Goal: Task Accomplishment & Management: Manage account settings

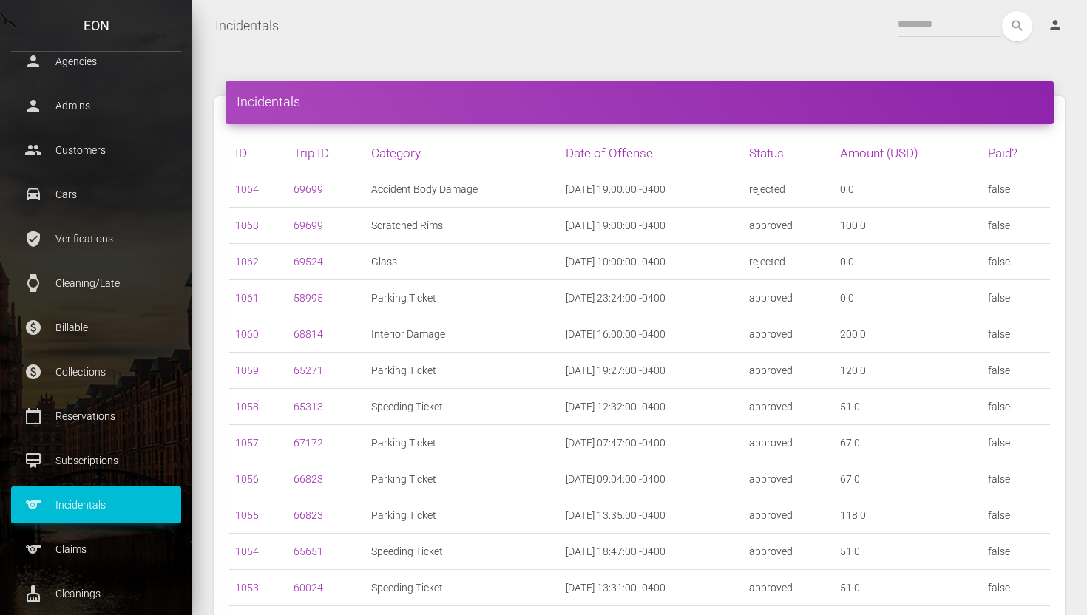
scroll to position [206, 0]
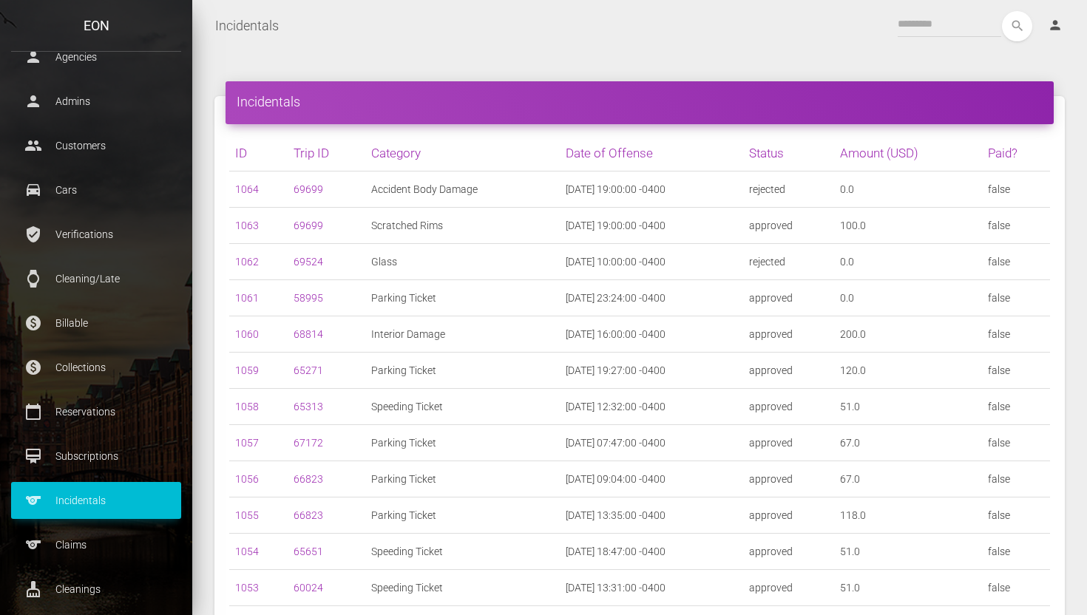
click at [70, 463] on p "Subscriptions" at bounding box center [96, 456] width 148 height 22
click at [78, 417] on p "Reservations" at bounding box center [96, 412] width 148 height 22
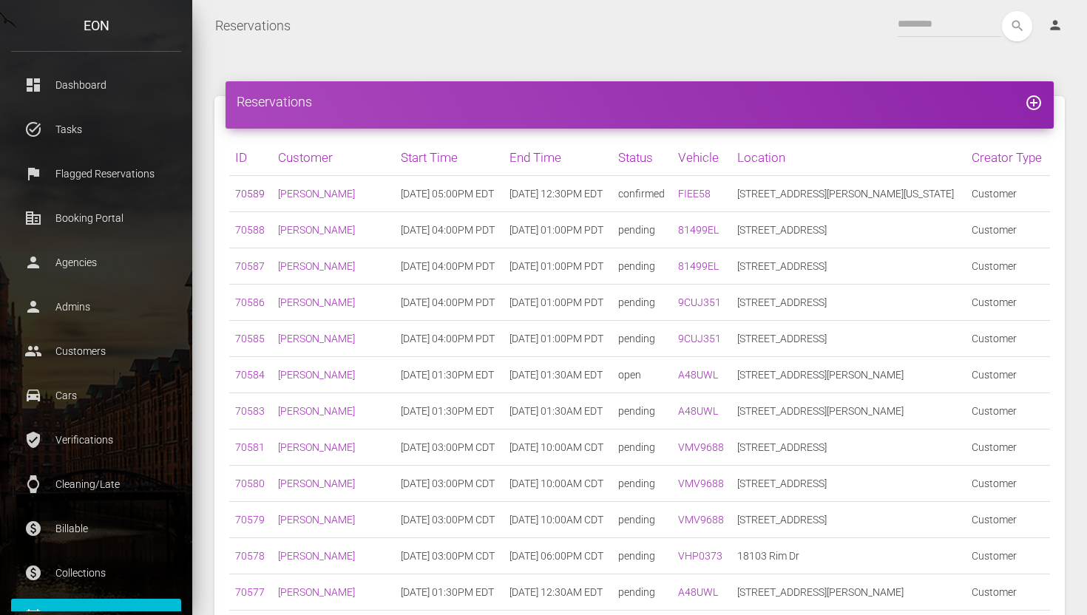
click at [245, 192] on link "70589" at bounding box center [250, 194] width 30 height 12
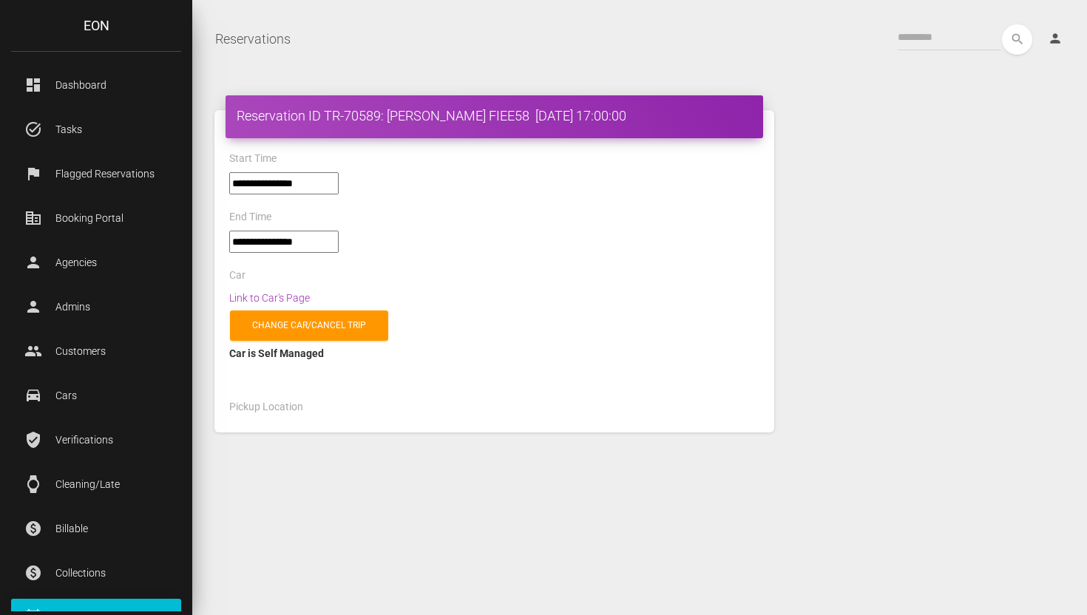
select select "*****"
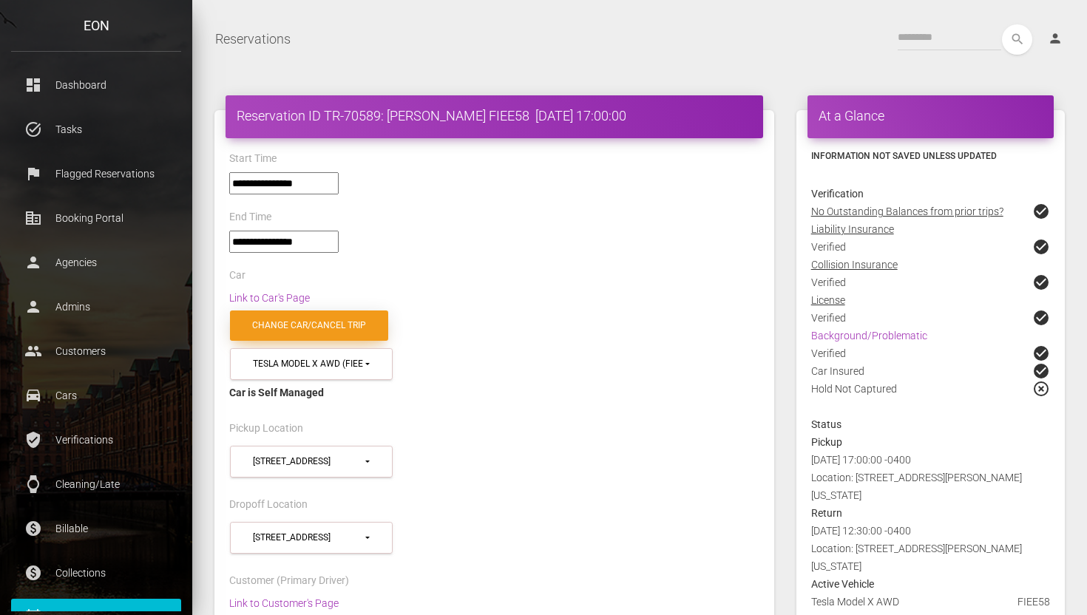
click at [323, 329] on link "Change car/cancel trip" at bounding box center [309, 326] width 158 height 30
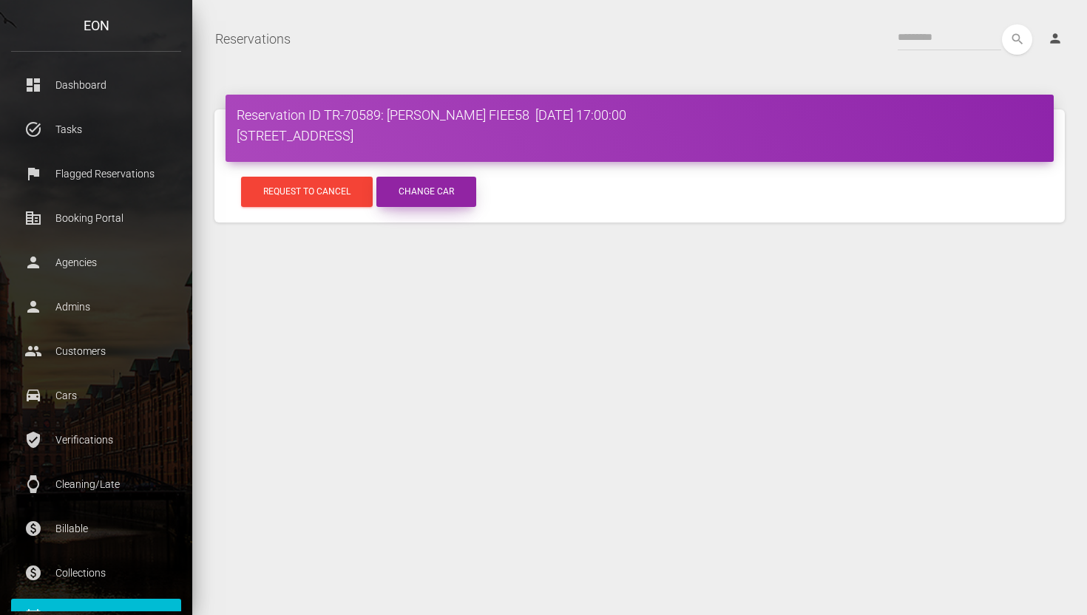
click at [423, 192] on button "Change Car" at bounding box center [427, 192] width 100 height 30
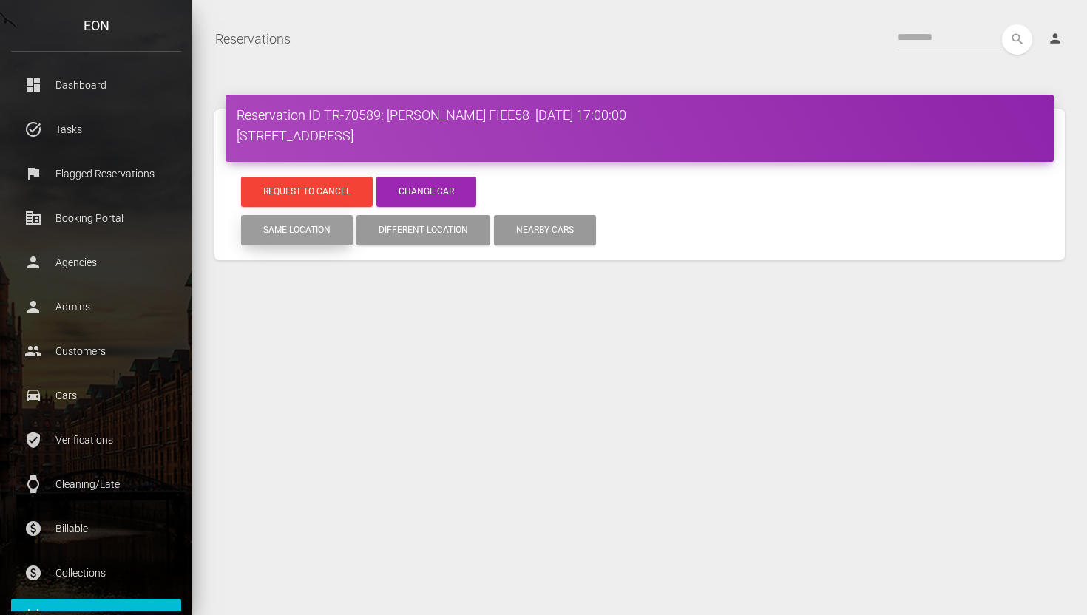
click at [249, 233] on button "Same location" at bounding box center [297, 230] width 112 height 30
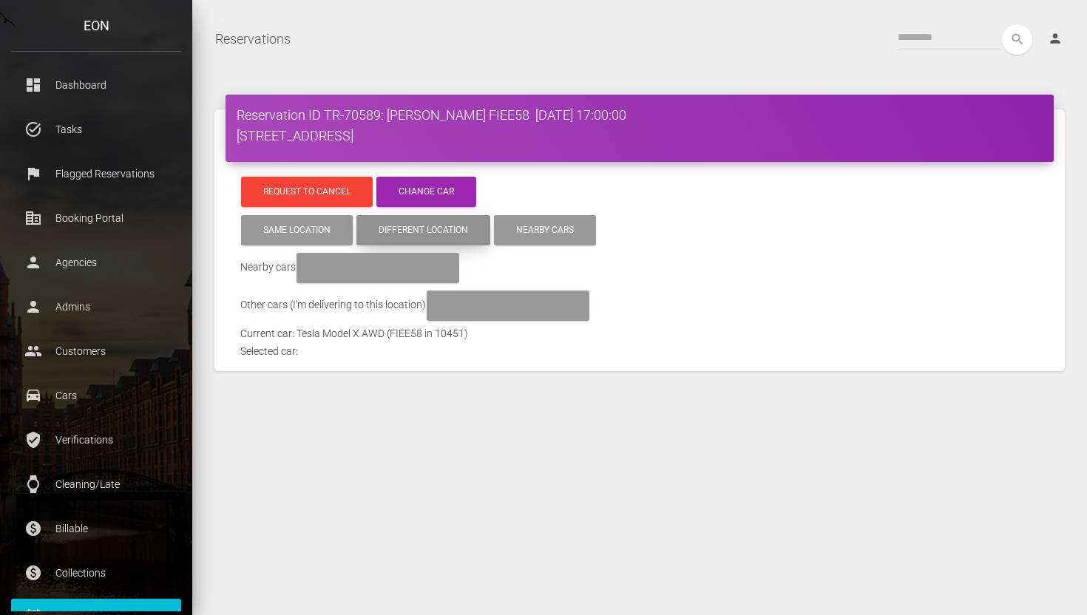
click at [416, 229] on button "Different location" at bounding box center [424, 230] width 134 height 30
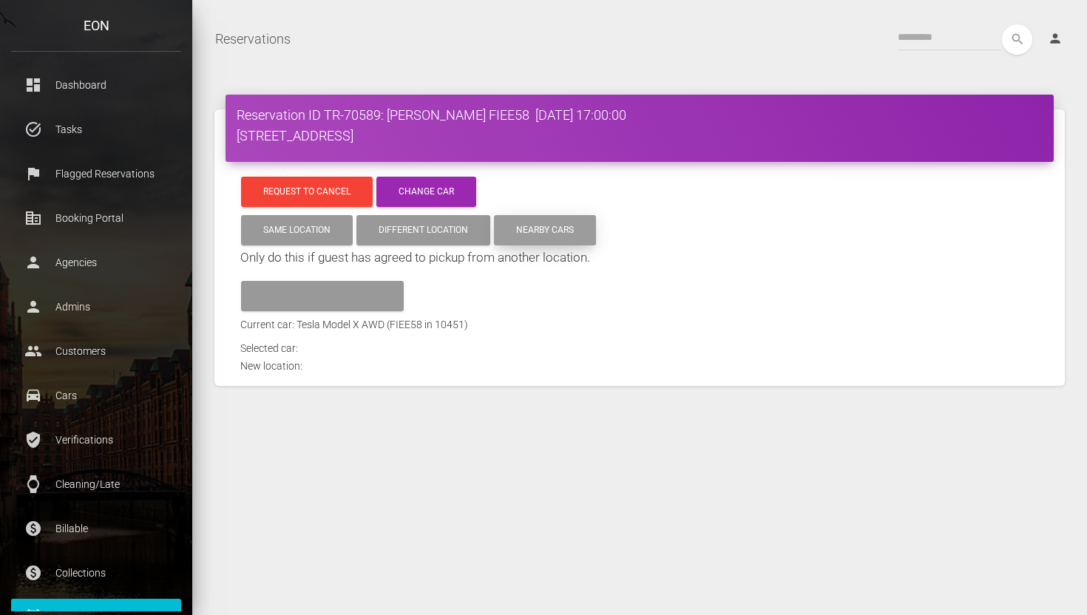
click at [534, 236] on button "Nearby cars" at bounding box center [545, 230] width 102 height 30
click at [278, 230] on button "Same location" at bounding box center [297, 230] width 112 height 30
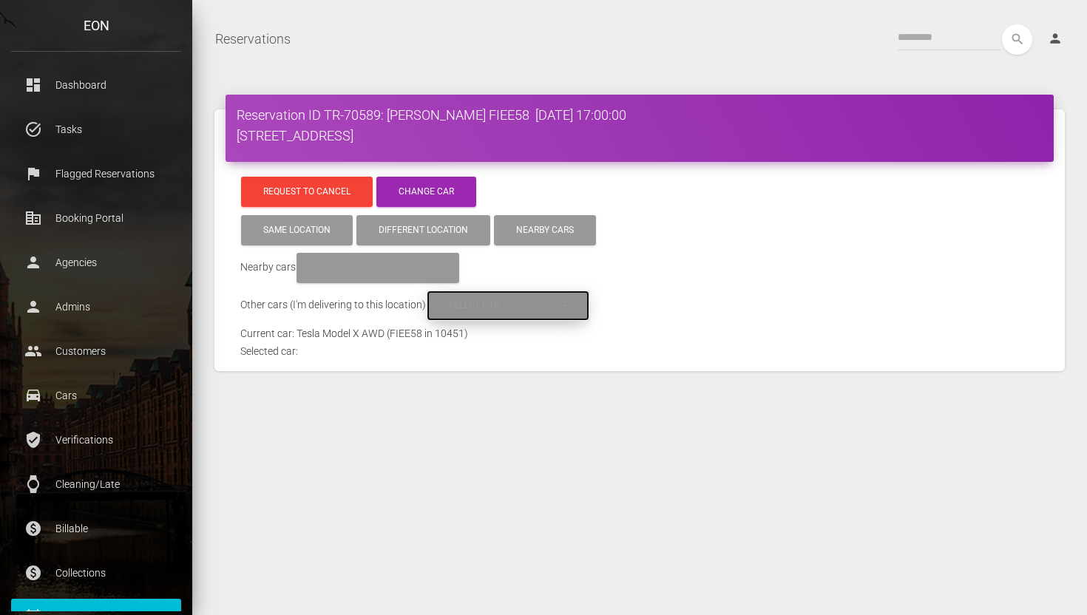
click at [493, 303] on div "Select car" at bounding box center [505, 306] width 112 height 13
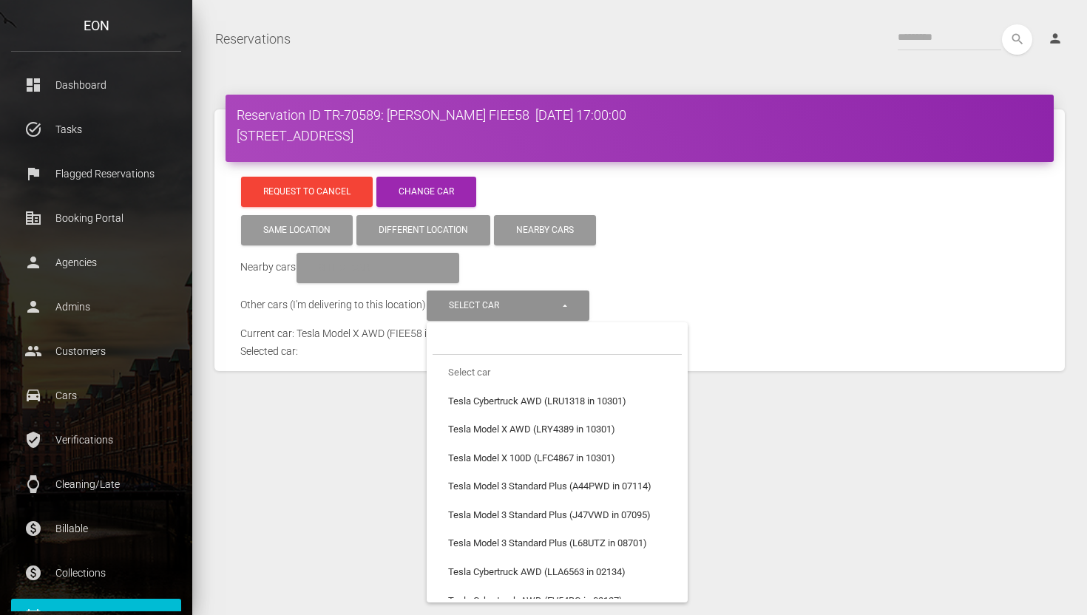
click at [495, 277] on div "**********" at bounding box center [639, 268] width 799 height 38
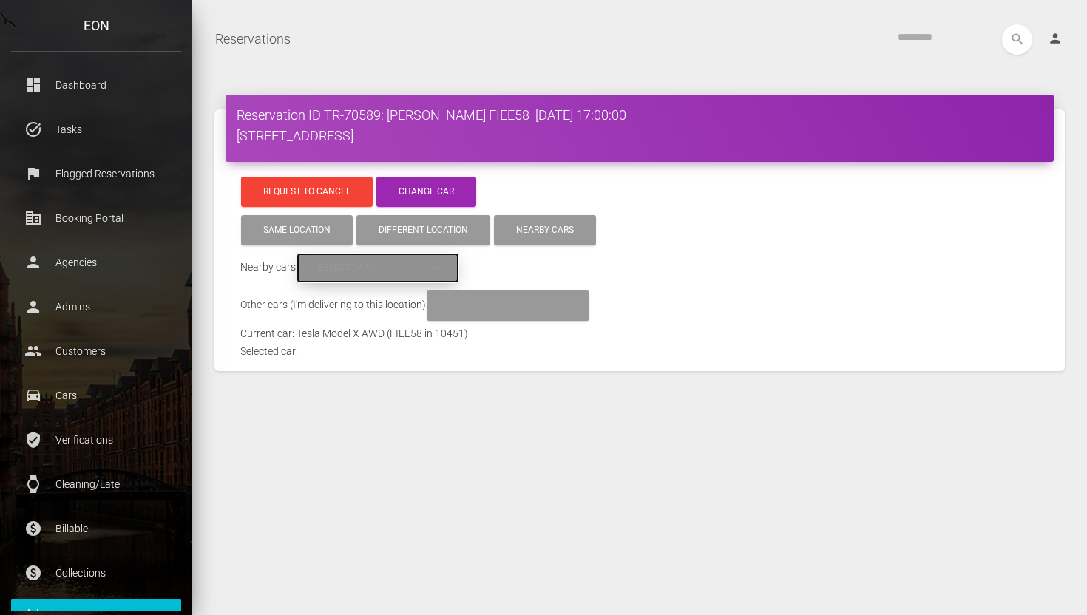
click at [408, 263] on div "Select car" at bounding box center [375, 268] width 112 height 13
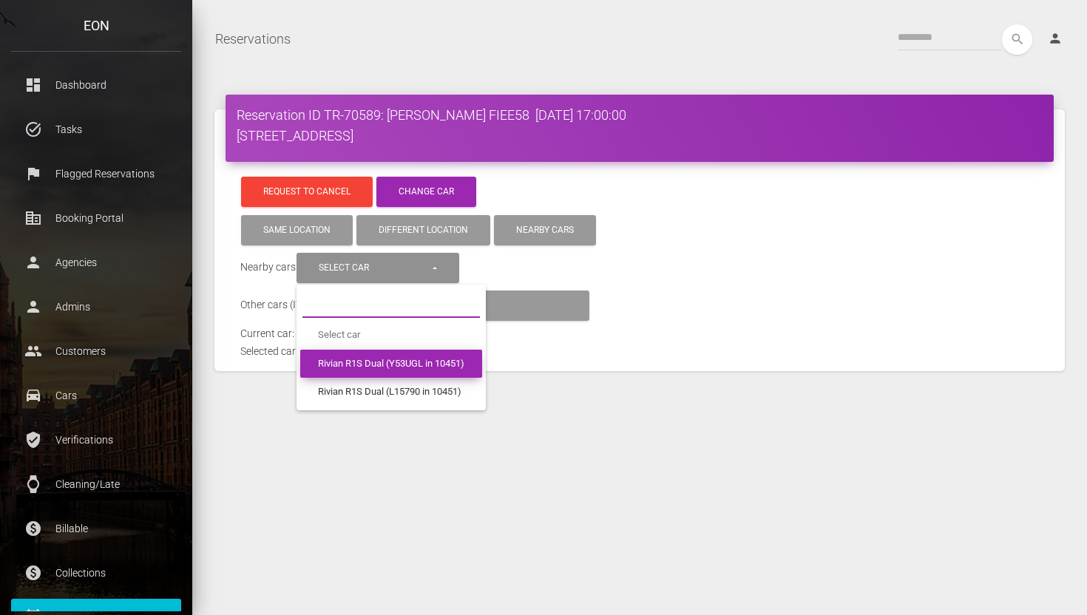
click at [382, 362] on span "Rivian R1S Dual (Y53UGL in 10451)" at bounding box center [391, 364] width 146 height 14
select select "****"
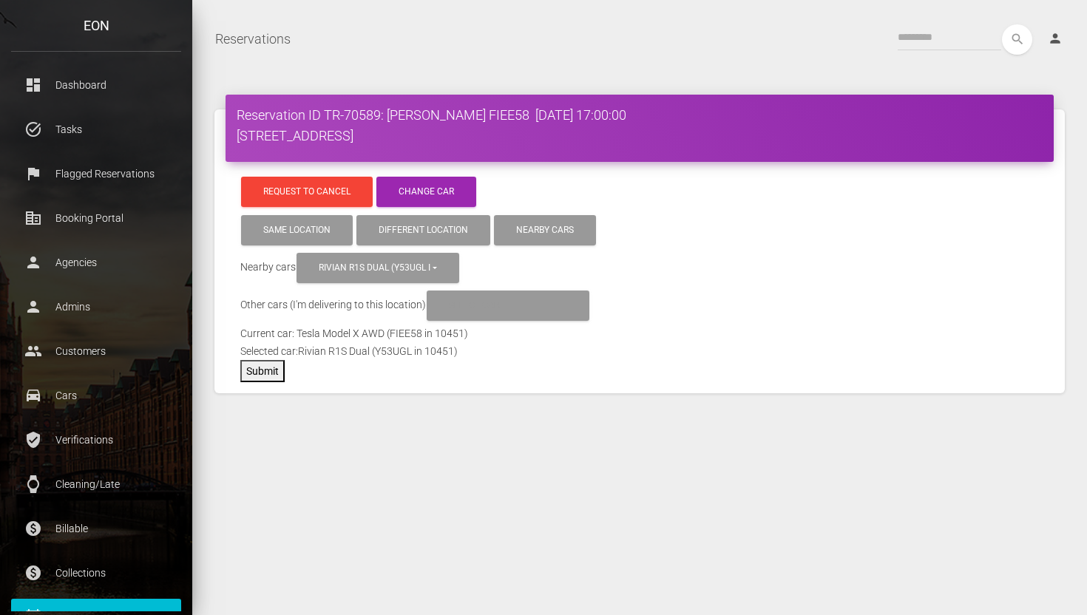
click at [519, 123] on h4 "Reservation ID TR-70589: Alexander Alvarado FIEE58 2025-08-20 17:00:00" at bounding box center [640, 115] width 806 height 18
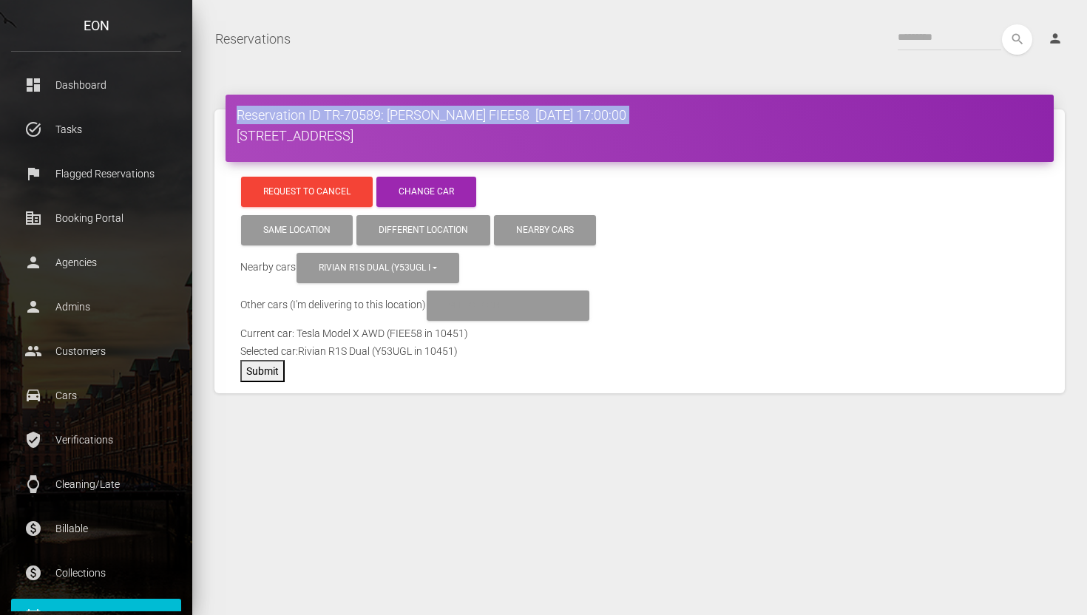
click at [519, 123] on h4 "Reservation ID TR-70589: Alexander Alvarado FIEE58 2025-08-20 17:00:00" at bounding box center [640, 115] width 806 height 18
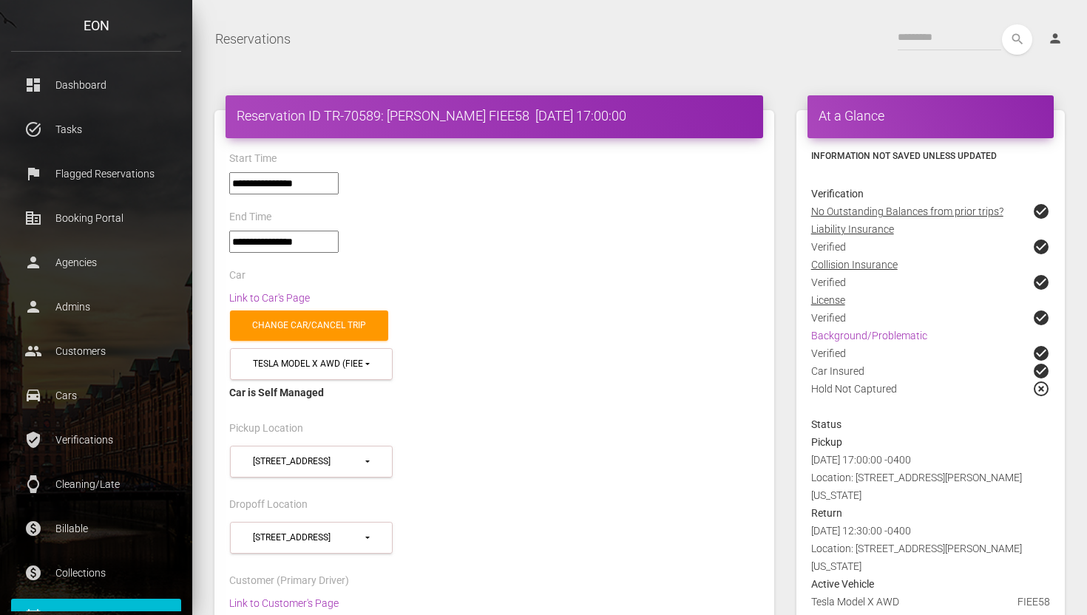
select select "*****"
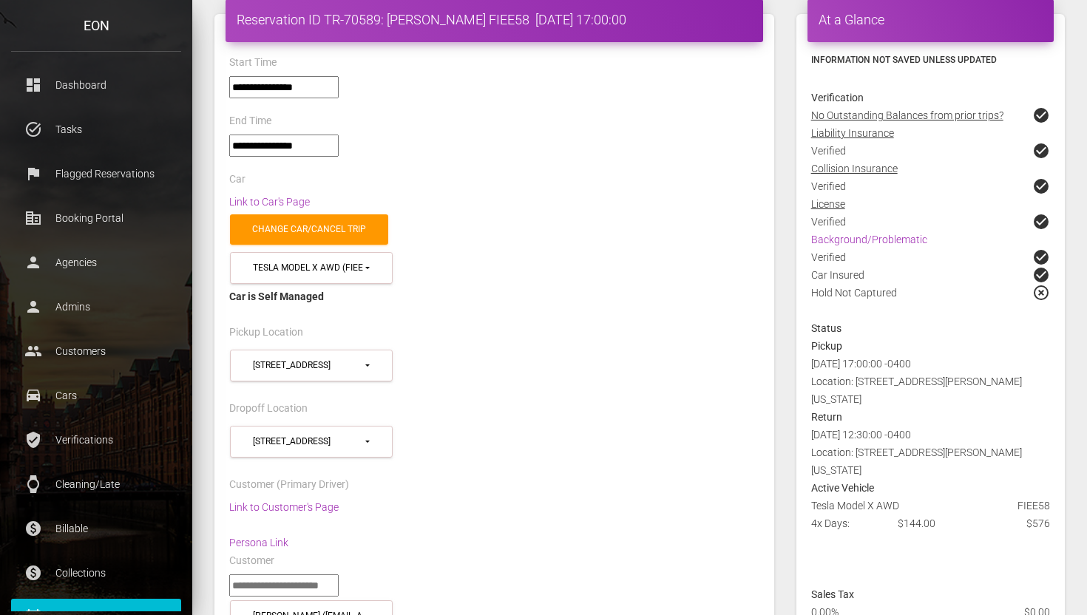
scroll to position [149, 0]
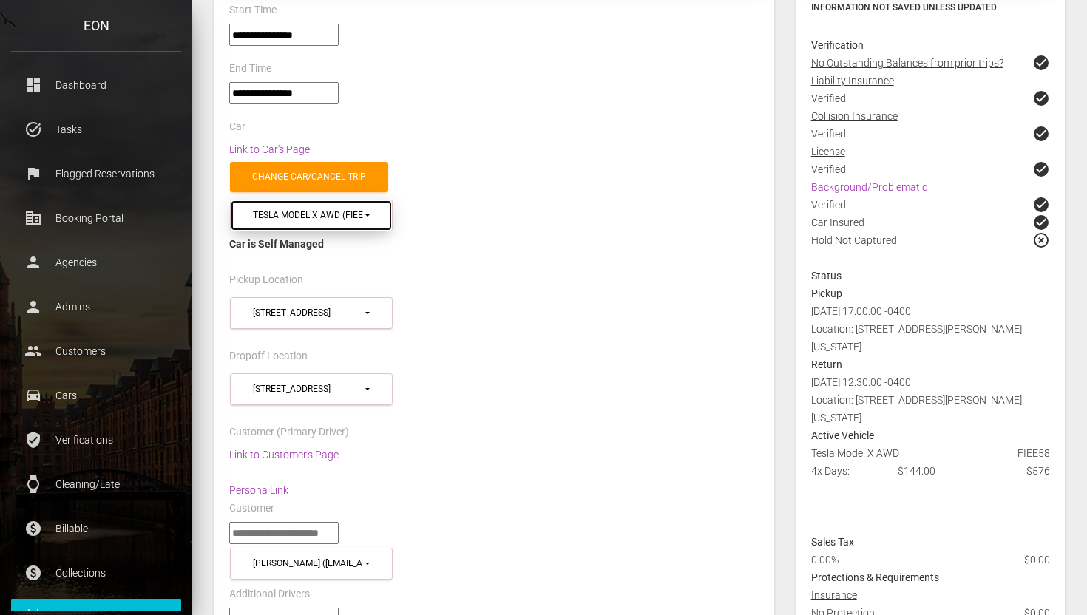
click at [321, 210] on div "Tesla Model X AWD (FIEE58 in 10451)" at bounding box center [308, 215] width 110 height 13
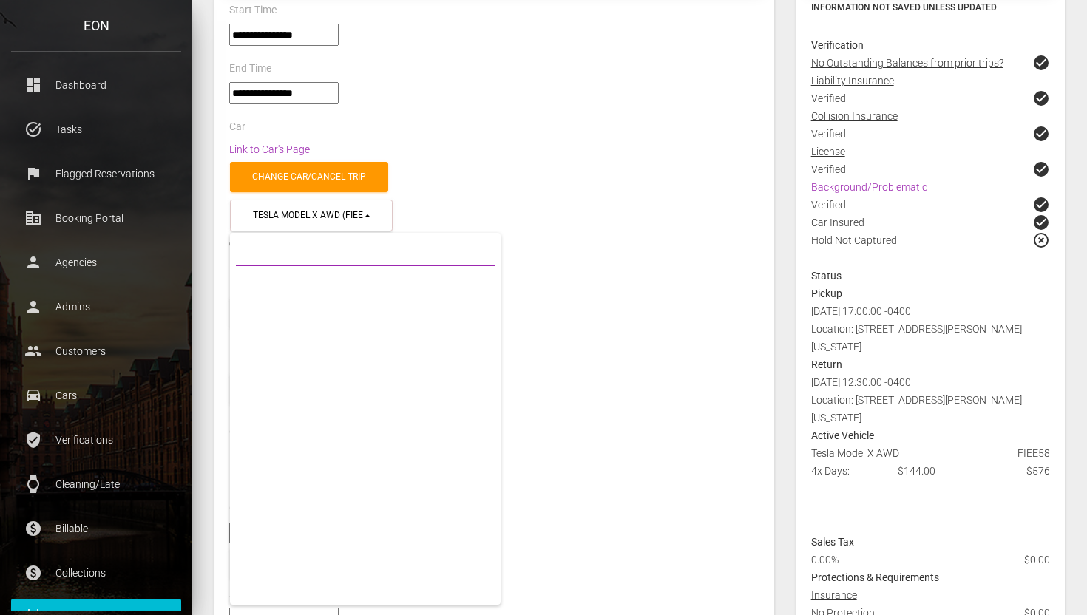
scroll to position [31121, 0]
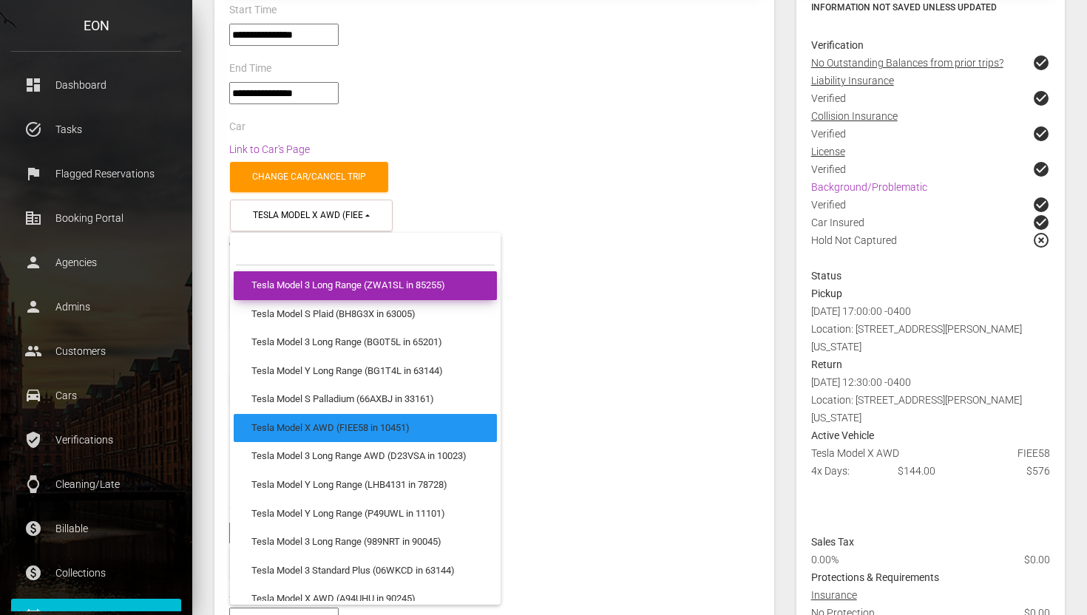
click at [291, 288] on span "Tesla Model 3 Long Range (ZWA1SL in 85255)" at bounding box center [349, 286] width 194 height 14
select select "***"
type input "*******"
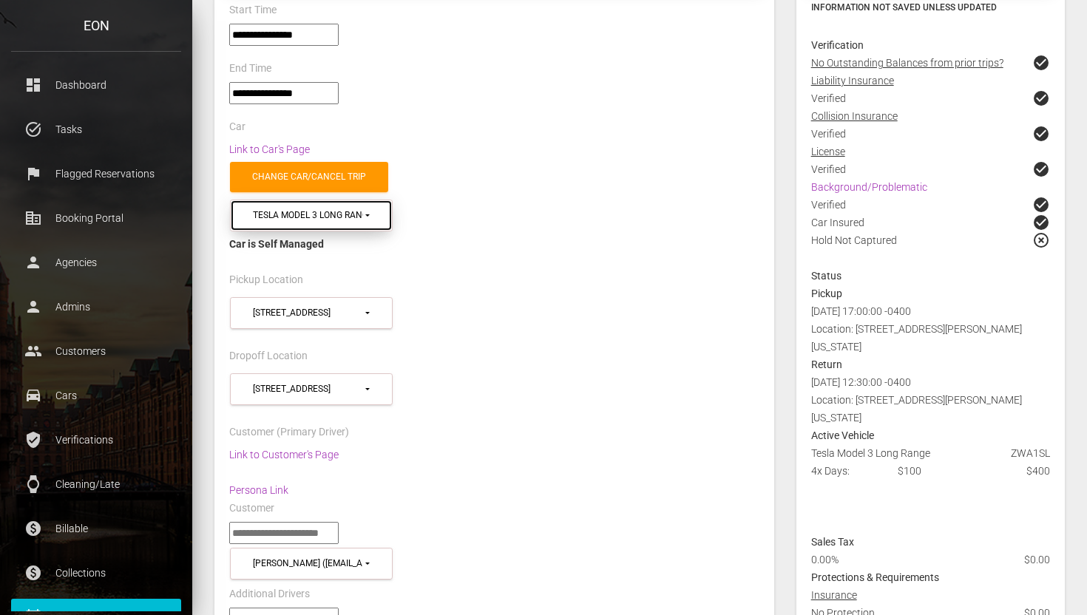
scroll to position [0, 0]
click at [908, 470] on div "$100" at bounding box center [930, 471] width 87 height 18
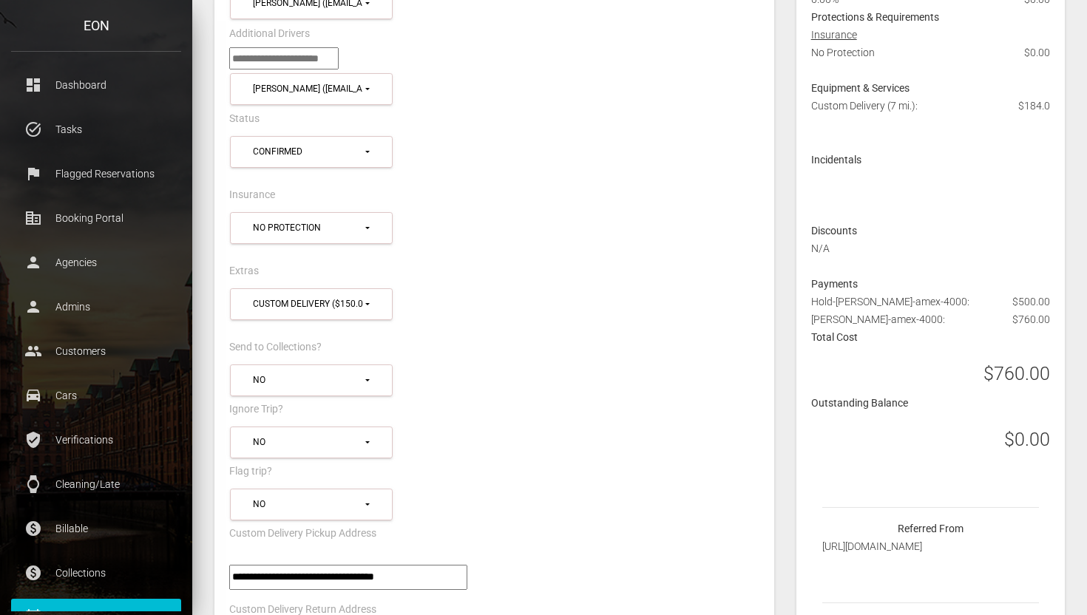
scroll to position [684, 0]
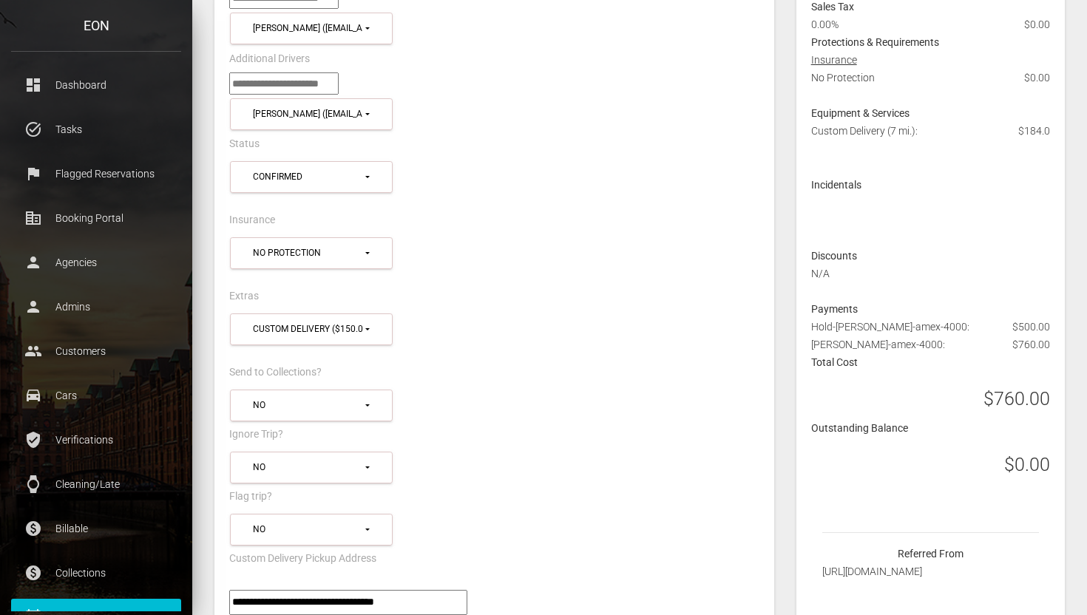
click at [1031, 473] on h3 "$0.00" at bounding box center [1028, 465] width 46 height 26
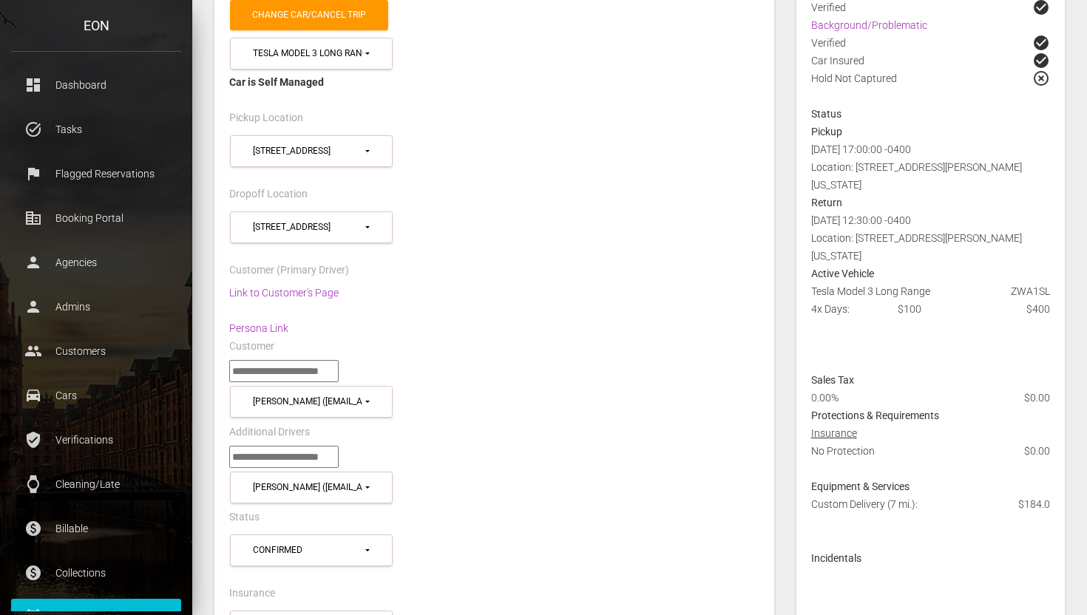
scroll to position [304, 0]
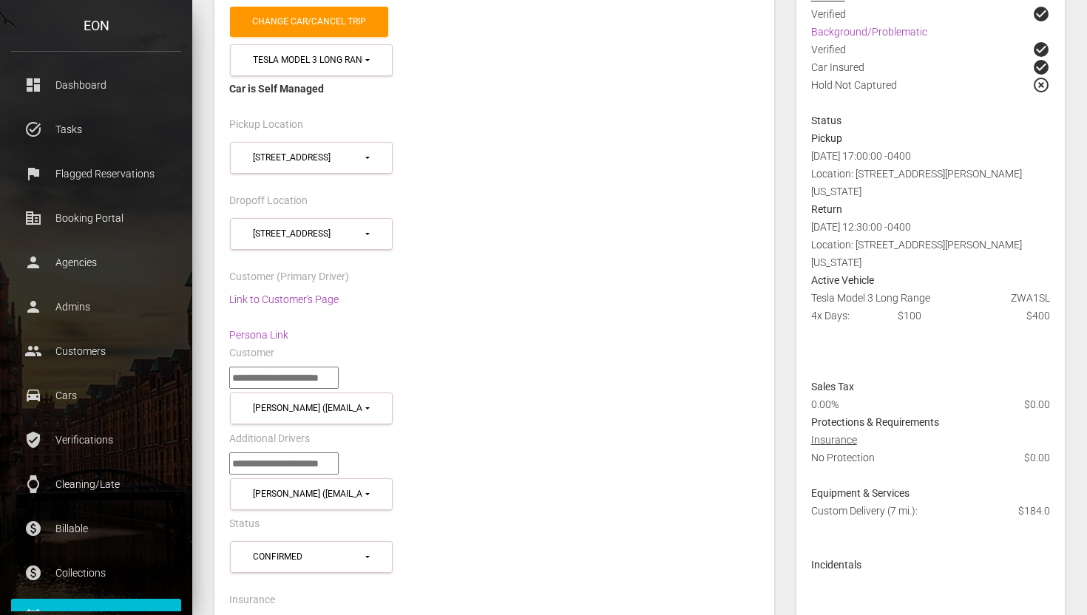
click at [914, 315] on div "$100" at bounding box center [930, 316] width 87 height 18
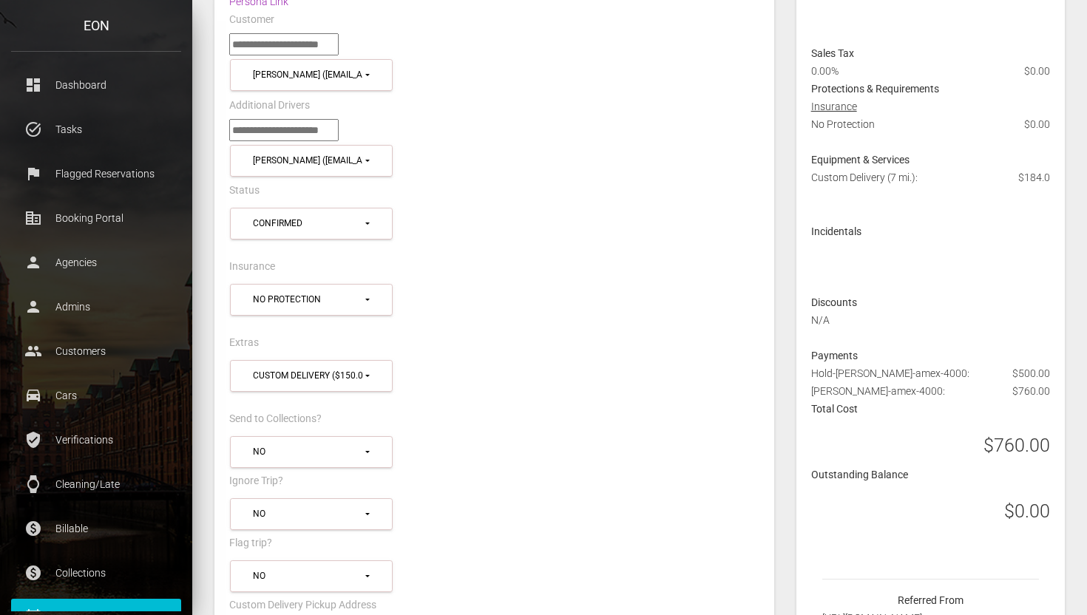
scroll to position [637, 0]
click at [1025, 509] on h3 "$0.00" at bounding box center [1028, 512] width 46 height 26
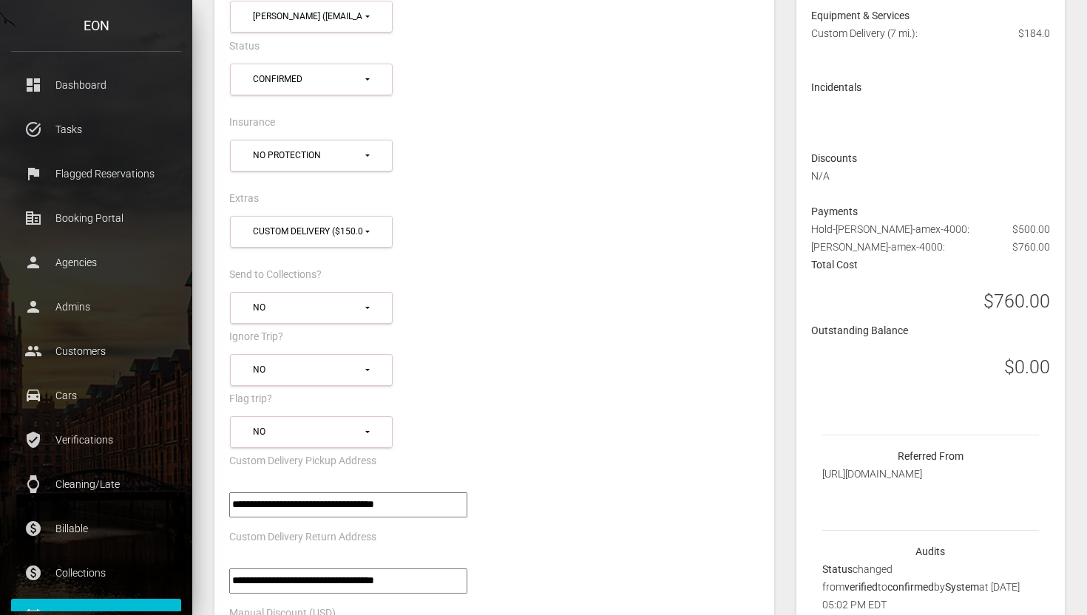
scroll to position [845, 0]
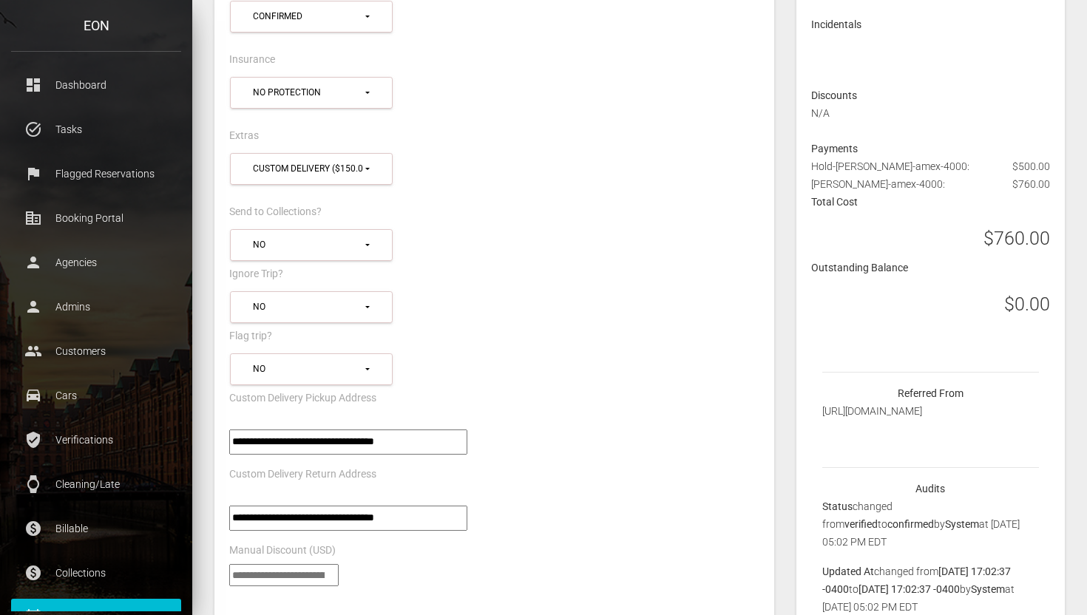
click at [534, 354] on div "*** ** No" at bounding box center [494, 369] width 553 height 39
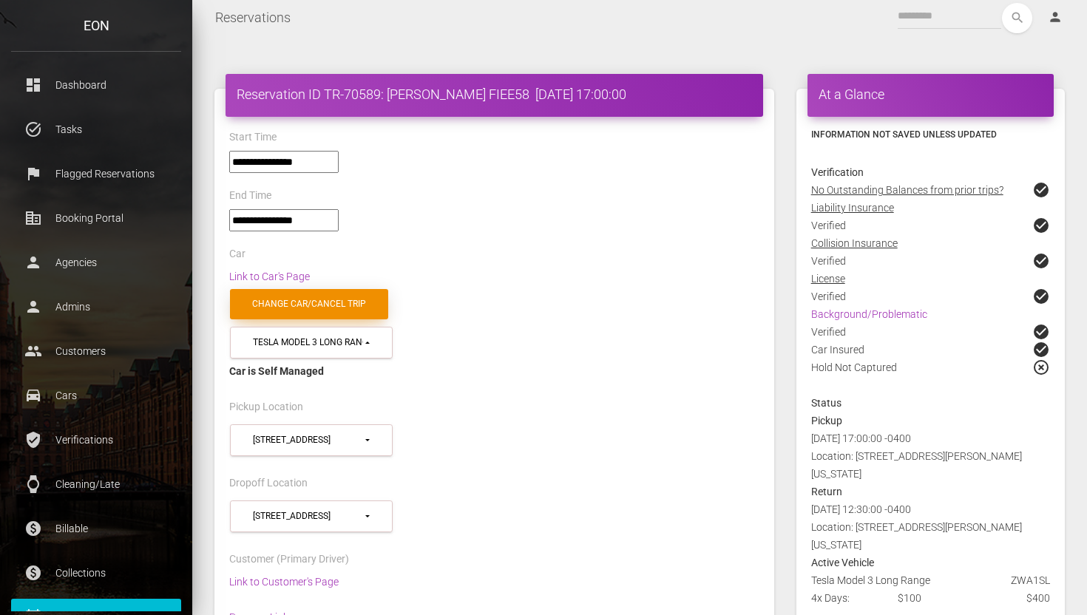
scroll to position [25, 0]
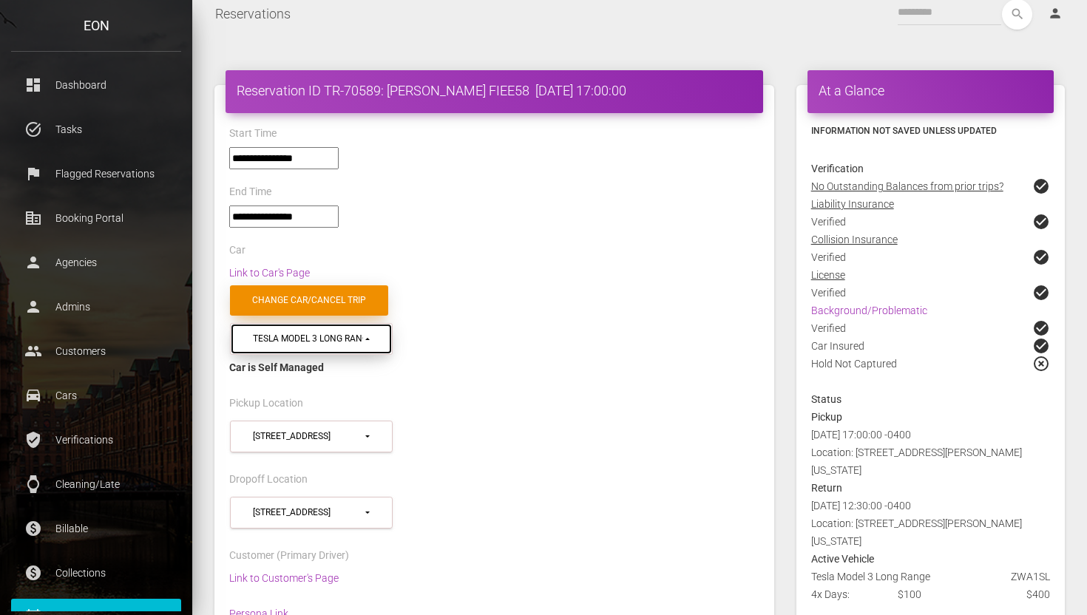
click at [328, 337] on div "Tesla Model 3 Long Range (ZWA1SL in 85255)" at bounding box center [308, 339] width 110 height 13
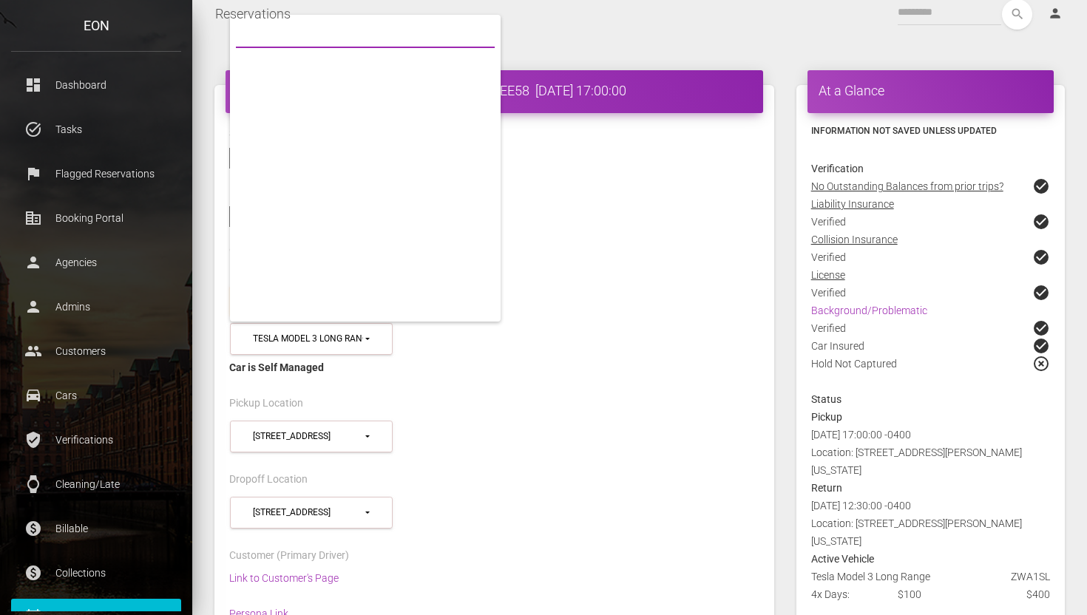
scroll to position [31009, 0]
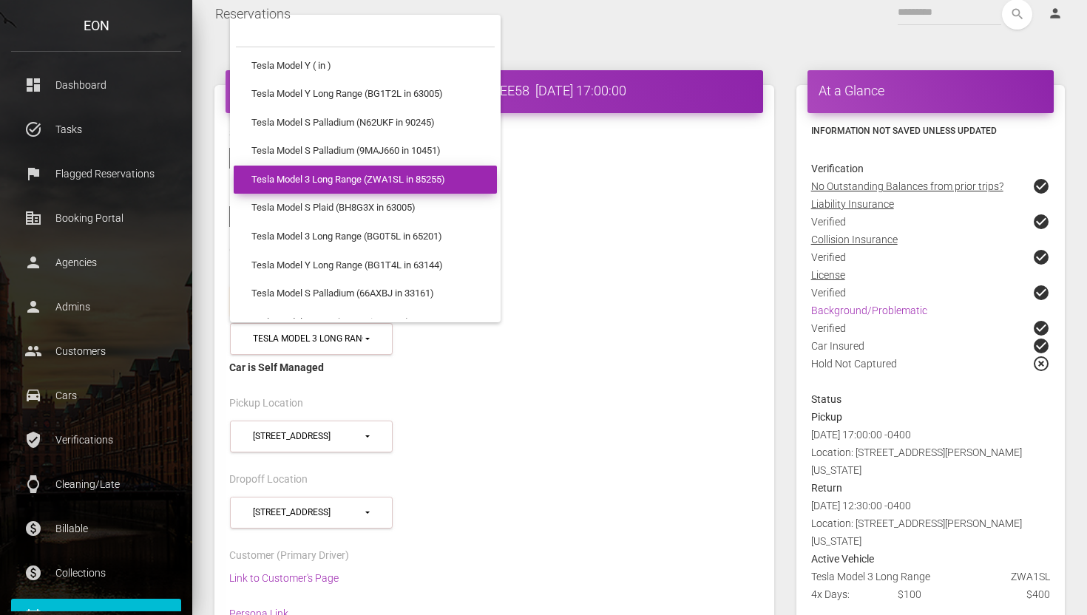
click at [314, 178] on span "Tesla Model 3 Long Range (ZWA1SL in 85255)" at bounding box center [349, 180] width 194 height 14
select select "***"
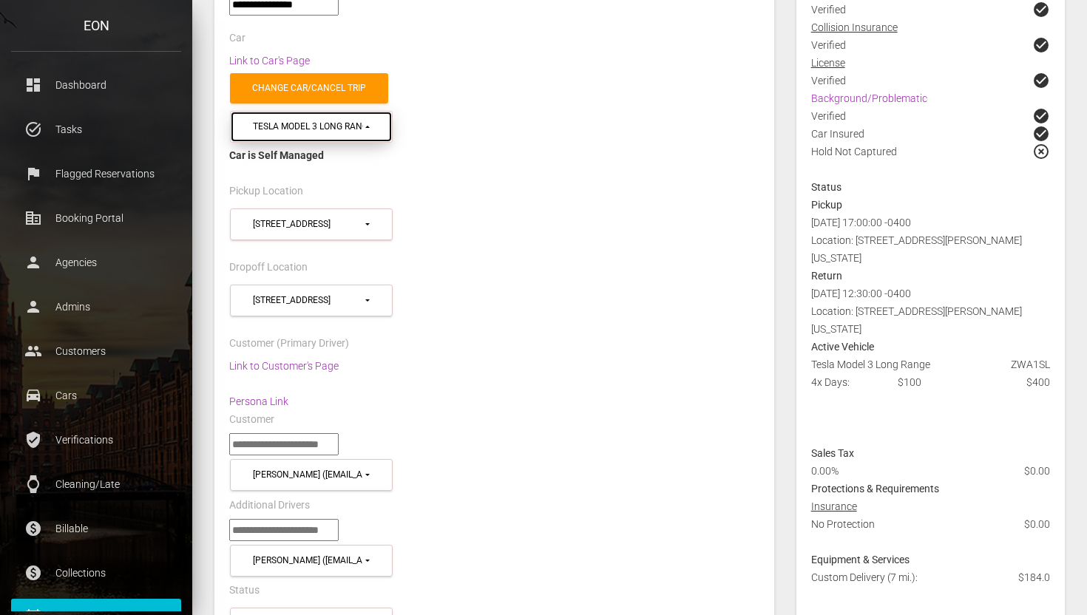
scroll to position [0, 0]
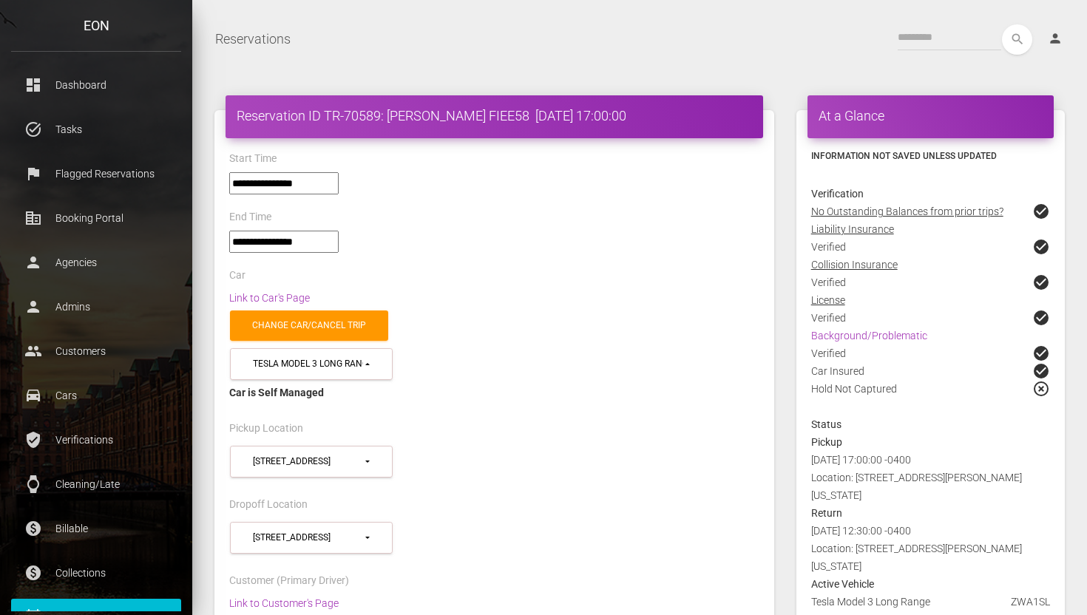
click at [529, 110] on h4 "Reservation ID TR-70589: Alexander Alvarado FIEE58 2025-08-20 17:00:00" at bounding box center [495, 116] width 516 height 18
click at [530, 118] on h4 "Reservation ID TR-70589: Alexander Alvarado FIEE58 2025-08-20 17:00:00" at bounding box center [495, 116] width 516 height 18
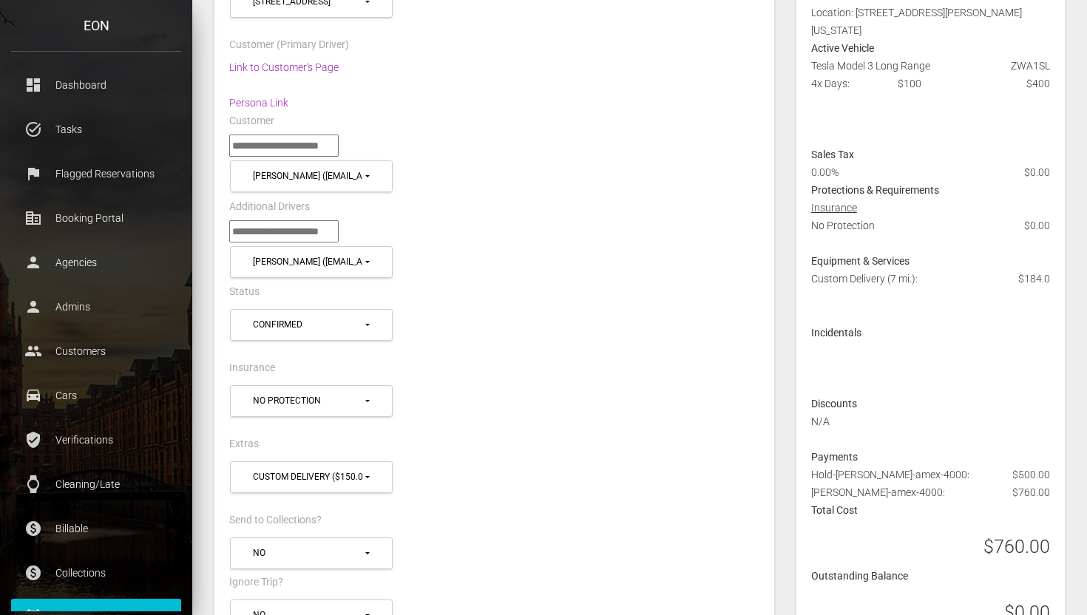
scroll to position [535, 0]
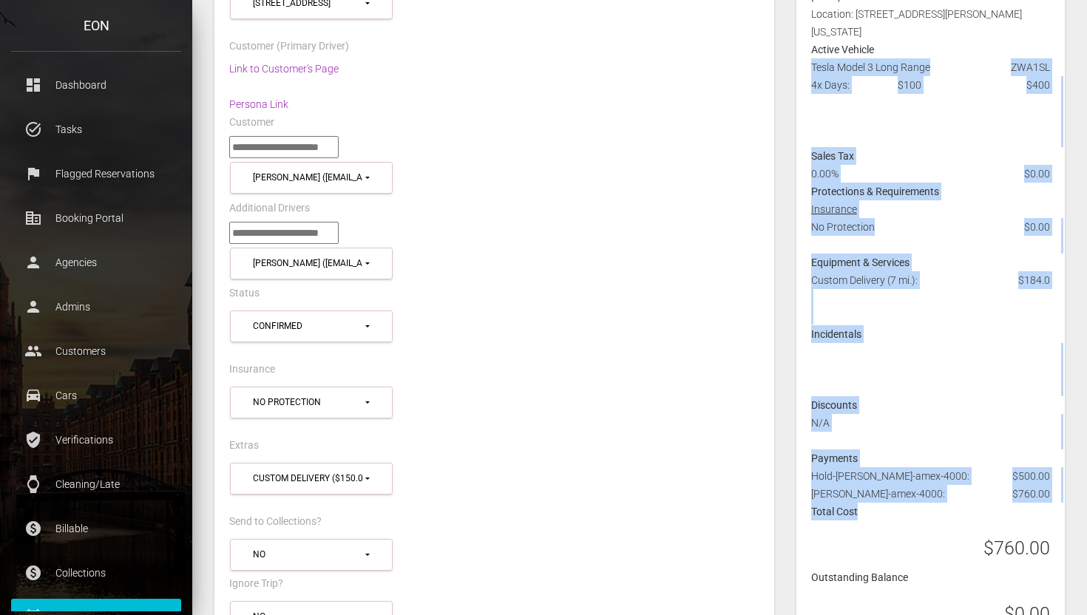
drag, startPoint x: 811, startPoint y: 67, endPoint x: 1043, endPoint y: 508, distance: 499.0
click at [1044, 507] on div "Tesla Model 3 Long Range ZWA1SL 4x Days: $100 $400 Sales Tax 0.00% $0.00 Protec…" at bounding box center [930, 346] width 261 height 576
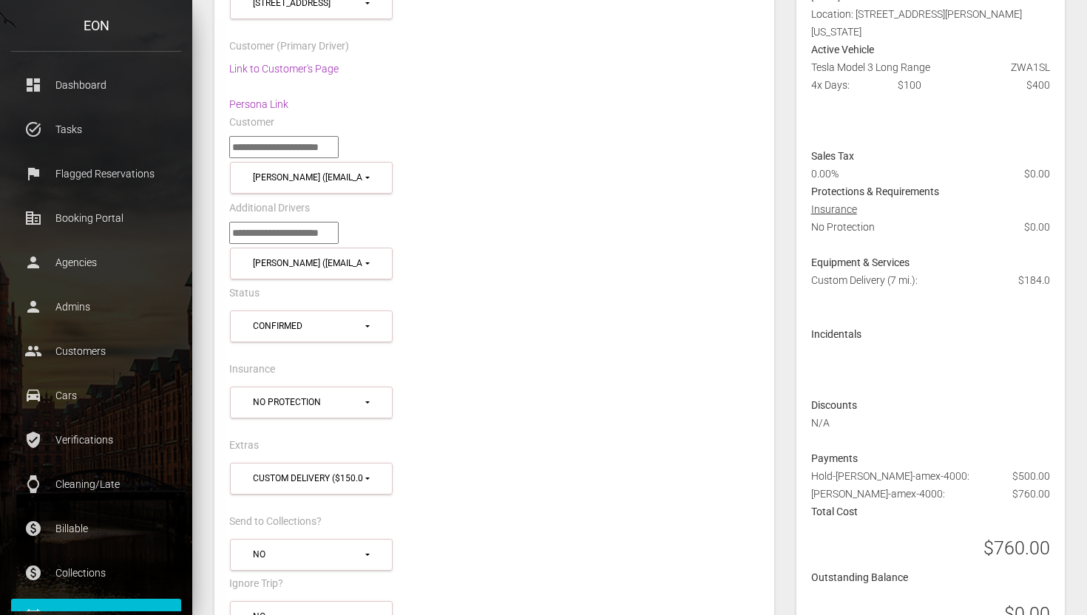
click at [464, 524] on div "Send to Collections?" at bounding box center [494, 524] width 553 height 23
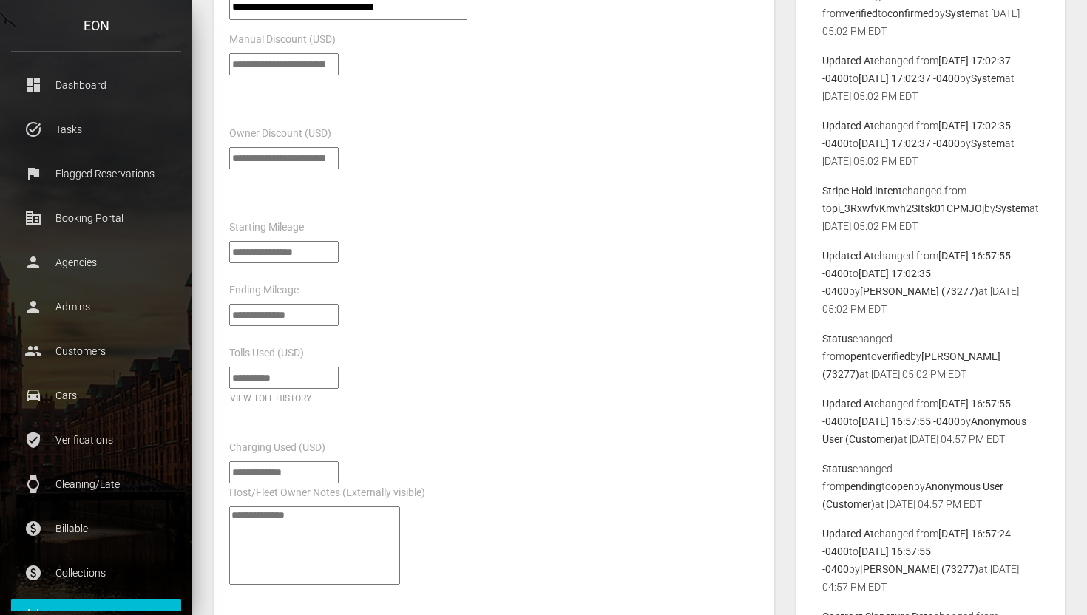
scroll to position [1358, 0]
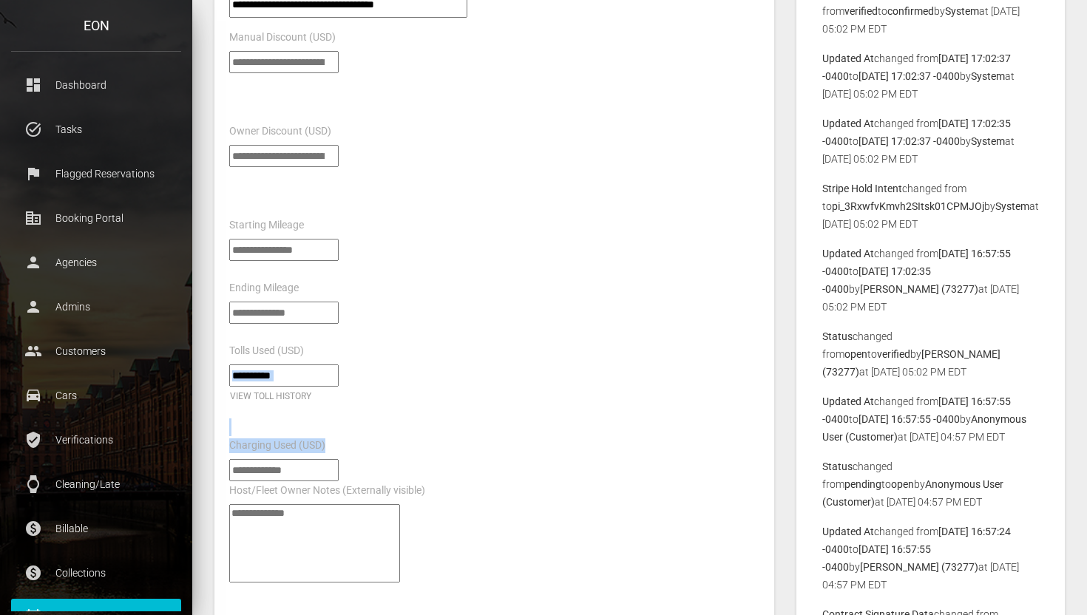
drag, startPoint x: 371, startPoint y: 453, endPoint x: 243, endPoint y: 349, distance: 165.7
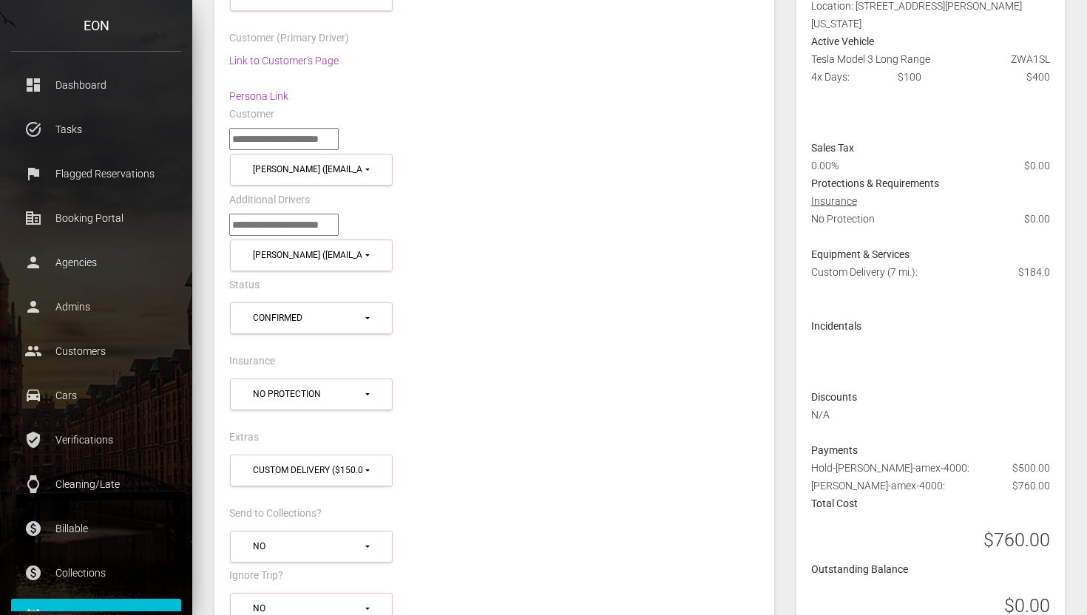
scroll to position [546, 0]
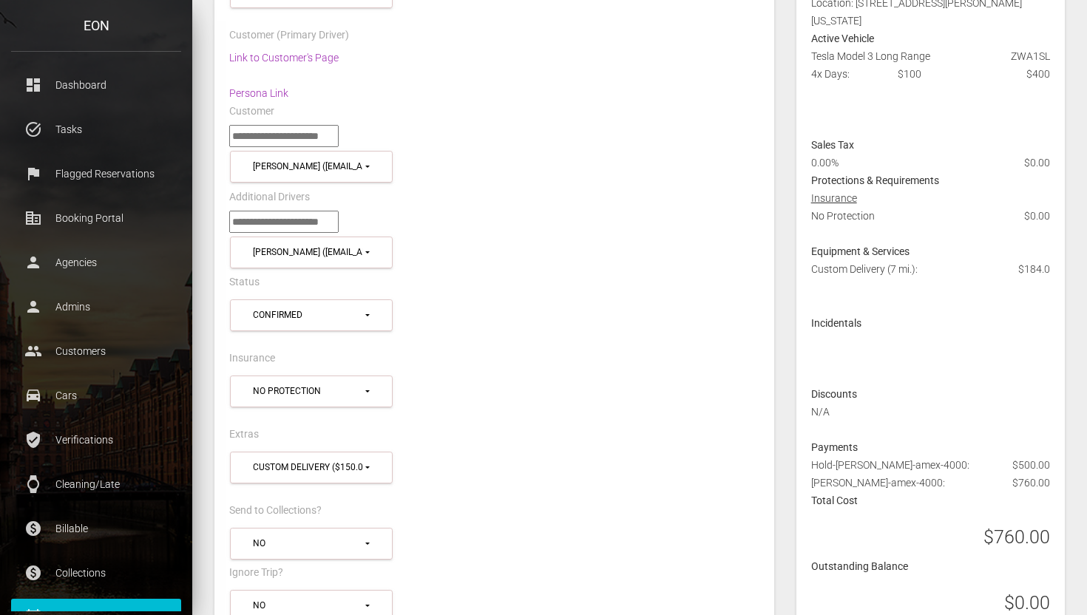
drag, startPoint x: 808, startPoint y: 284, endPoint x: 969, endPoint y: 413, distance: 206.3
click at [969, 413] on div "Tesla Model 3 Long Range ZWA1SL 4x Days: $100 $400 Sales Tax 0.00% $0.00 Protec…" at bounding box center [930, 335] width 261 height 576
click at [830, 339] on div at bounding box center [930, 358] width 261 height 53
drag, startPoint x: 817, startPoint y: 280, endPoint x: 1008, endPoint y: 221, distance: 199.8
click at [1008, 222] on div "Tesla Model 3 Long Range ZWA1SL 4x Days: $100 $400 Sales Tax 0.00% $0.00 Protec…" at bounding box center [930, 335] width 261 height 576
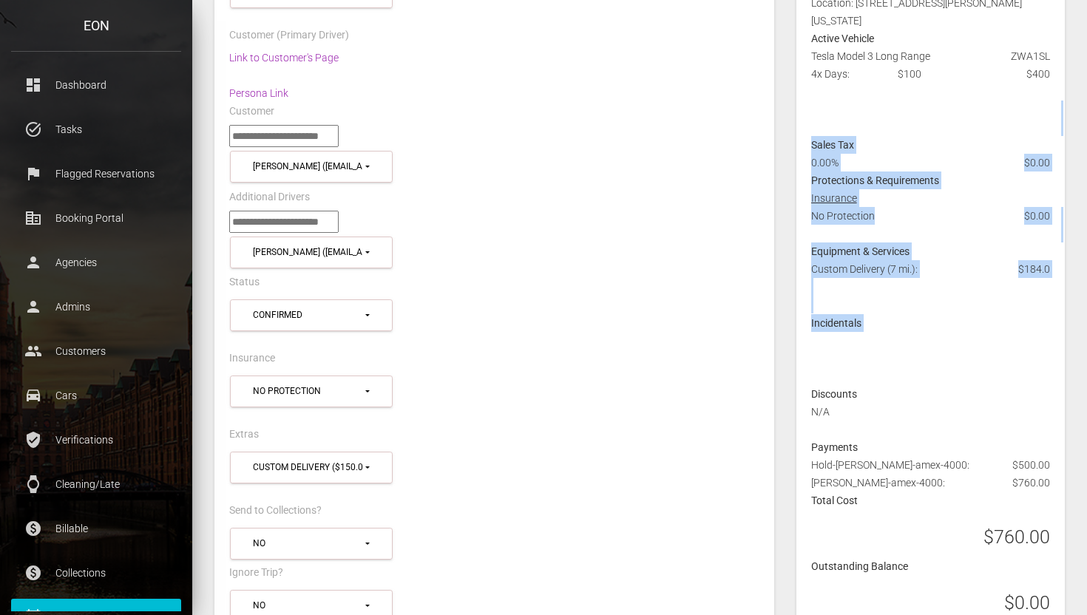
drag, startPoint x: 813, startPoint y: 127, endPoint x: 1032, endPoint y: 361, distance: 320.3
click at [1032, 361] on div "Tesla Model 3 Long Range ZWA1SL 4x Days: $100 $400 Sales Tax 0.00% $0.00 Protec…" at bounding box center [930, 335] width 261 height 576
click at [1032, 361] on div at bounding box center [930, 358] width 261 height 53
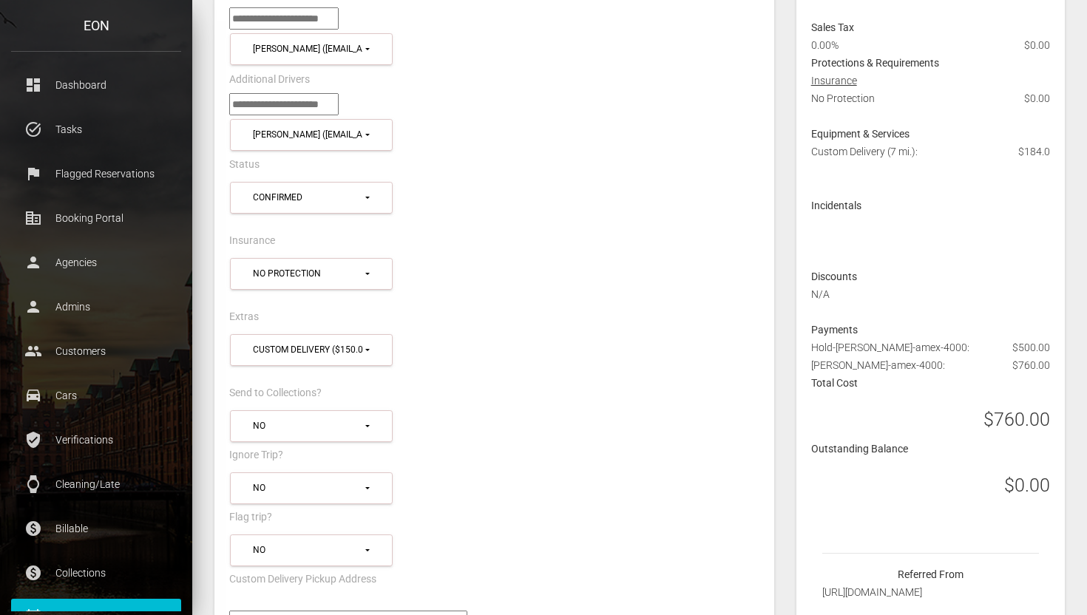
scroll to position [663, 0]
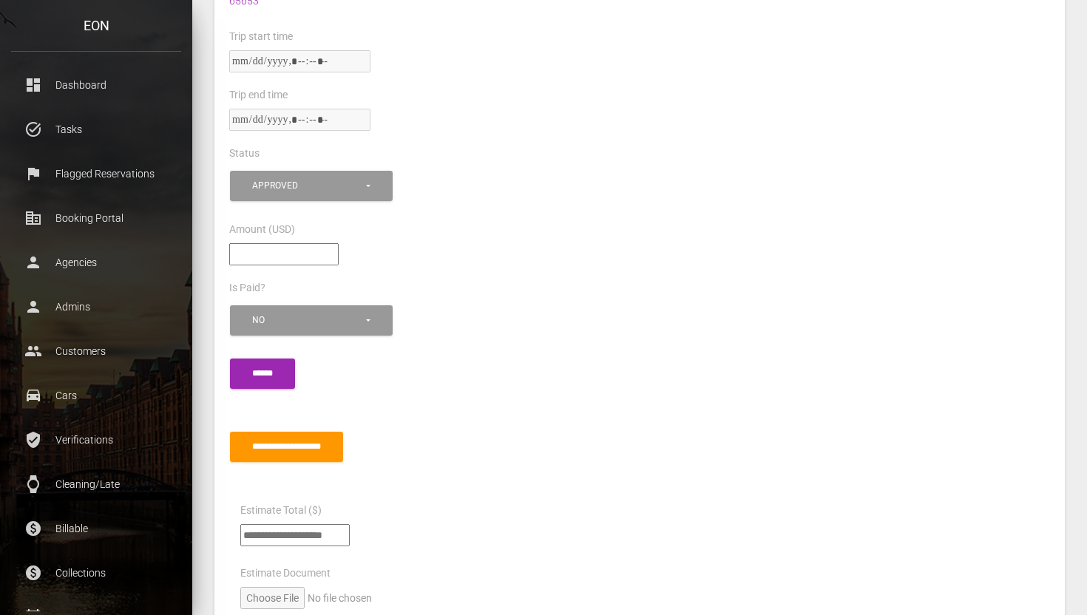
scroll to position [1037, 0]
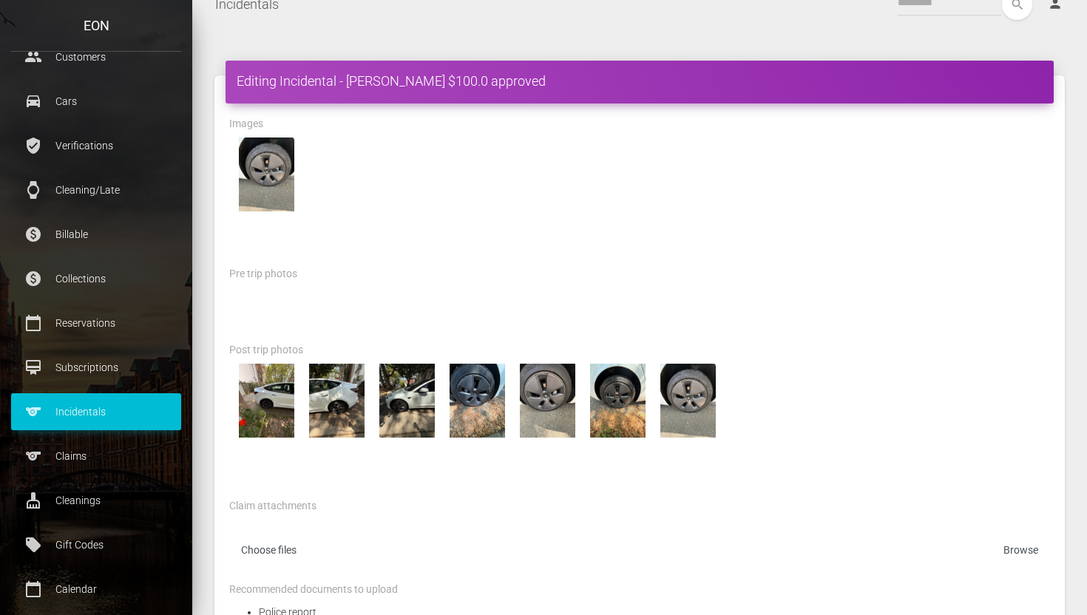
scroll to position [359, 0]
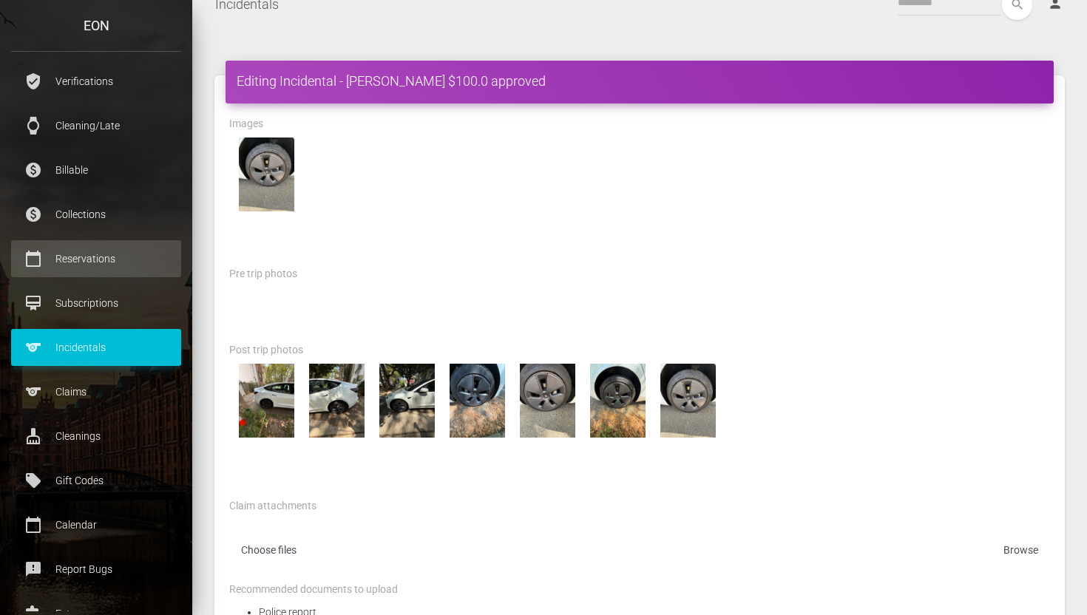
click at [110, 269] on p "Reservations" at bounding box center [96, 259] width 148 height 22
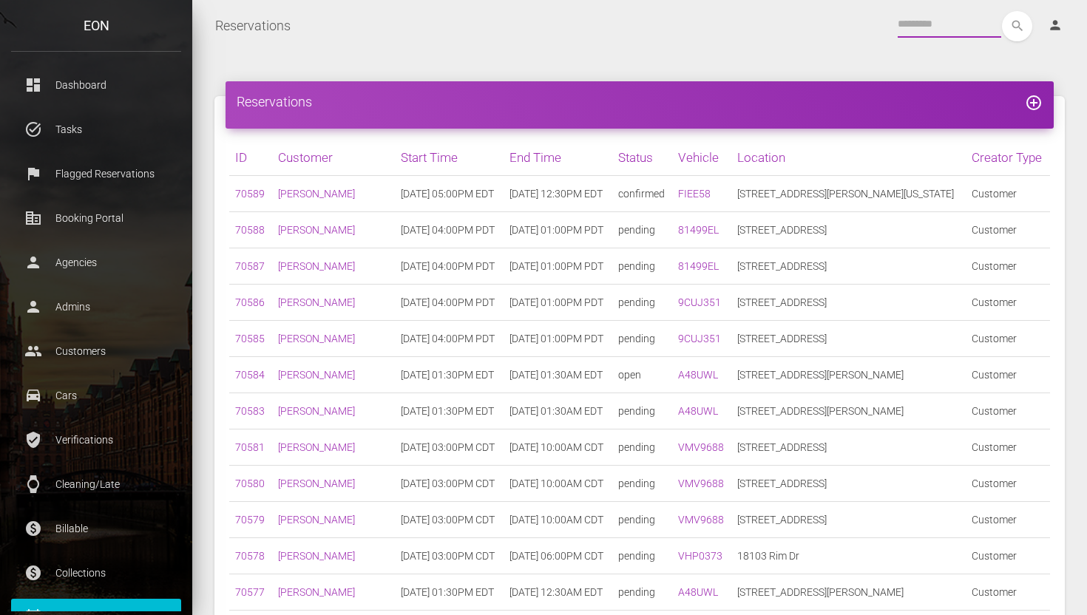
click at [970, 31] on input "text" at bounding box center [950, 24] width 104 height 27
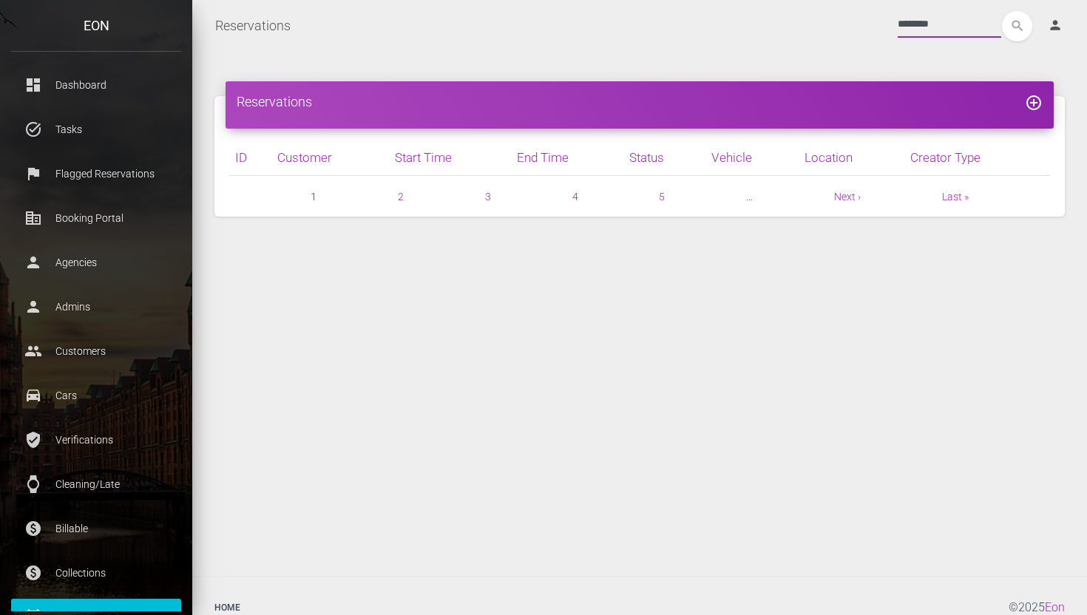
type input "********"
click at [1002, 11] on button "search" at bounding box center [1017, 26] width 30 height 30
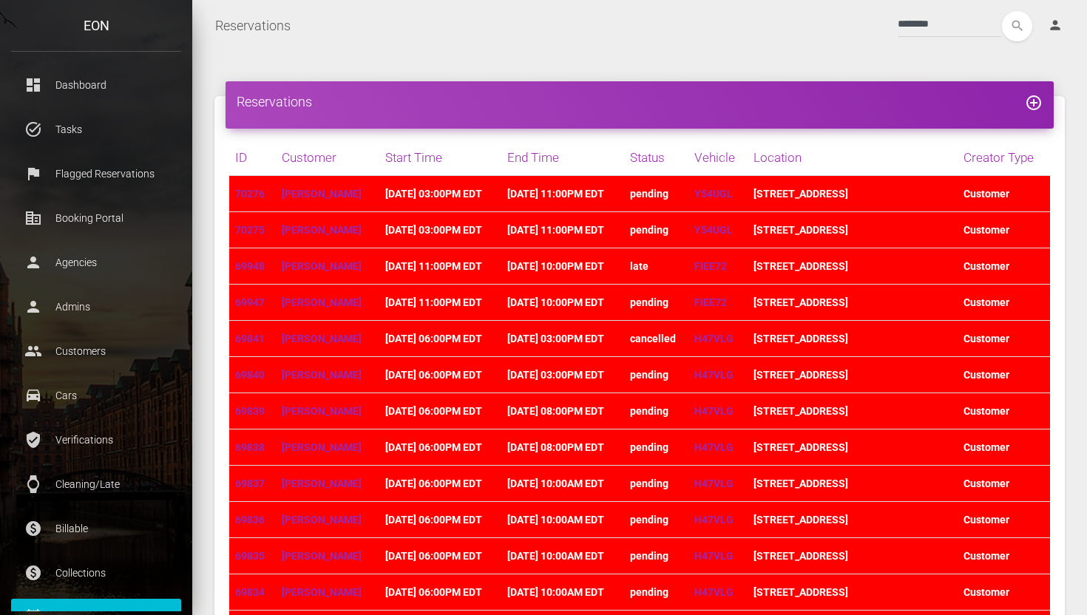
scroll to position [44, 0]
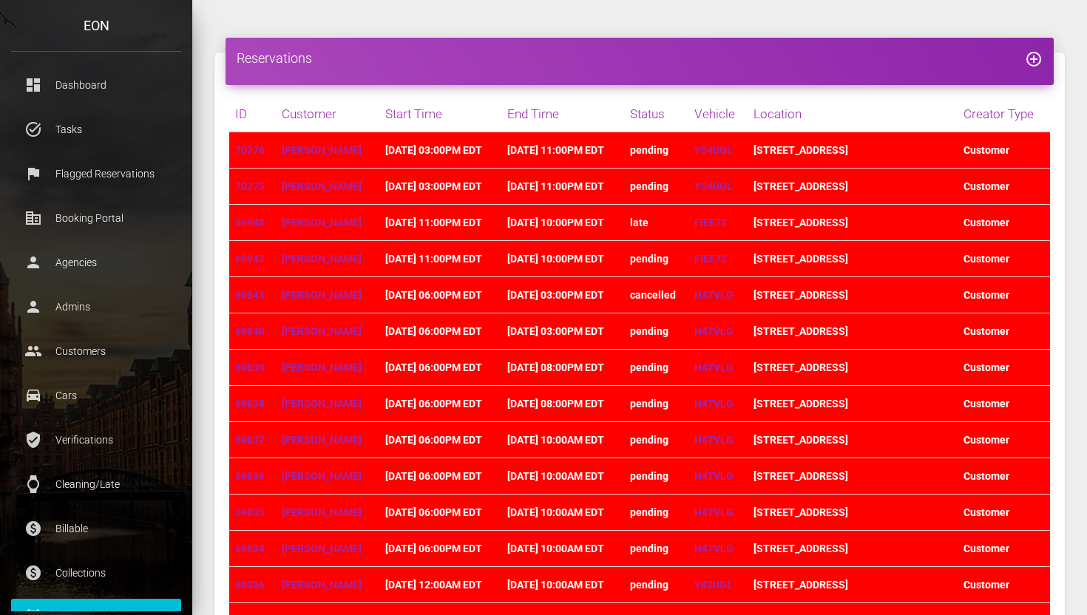
click at [340, 215] on td "[PERSON_NAME]" at bounding box center [328, 223] width 104 height 36
click at [340, 220] on link "Alexis Ghamandi" at bounding box center [322, 223] width 80 height 12
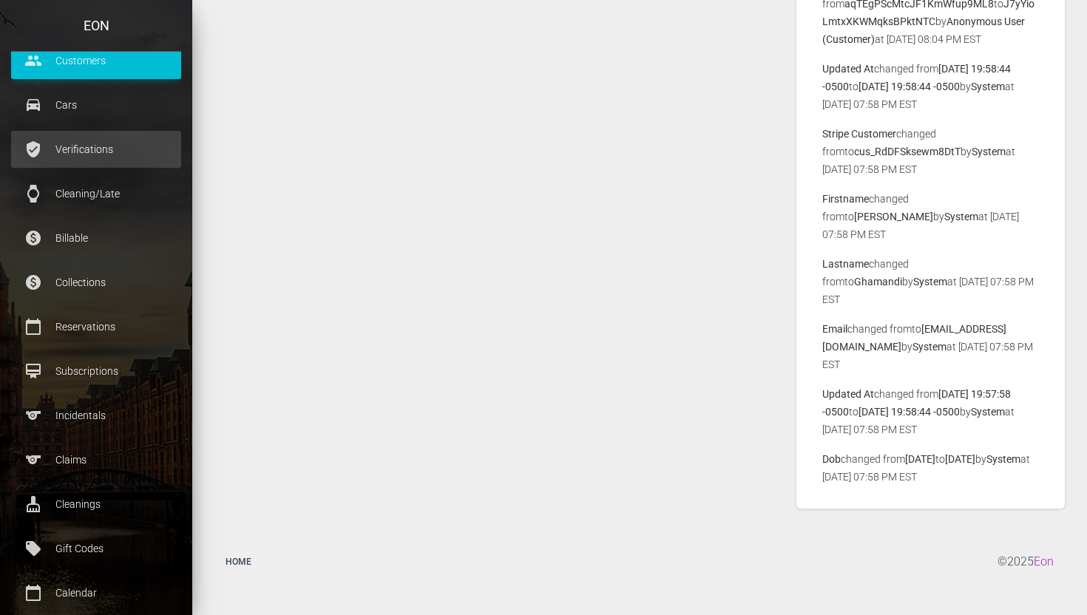
scroll to position [305, 0]
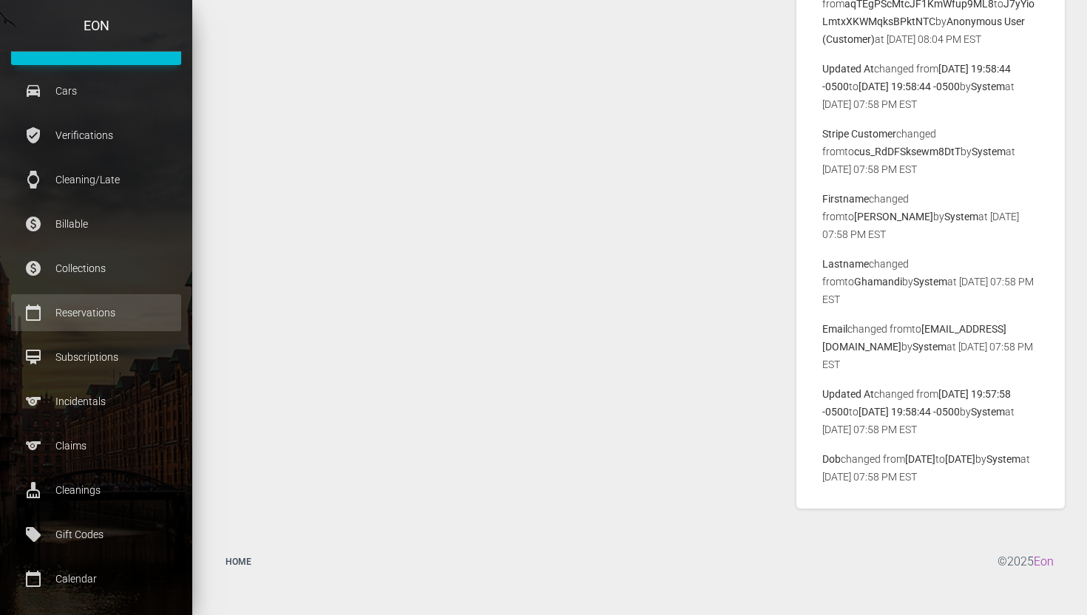
click at [127, 319] on p "Reservations" at bounding box center [96, 313] width 148 height 22
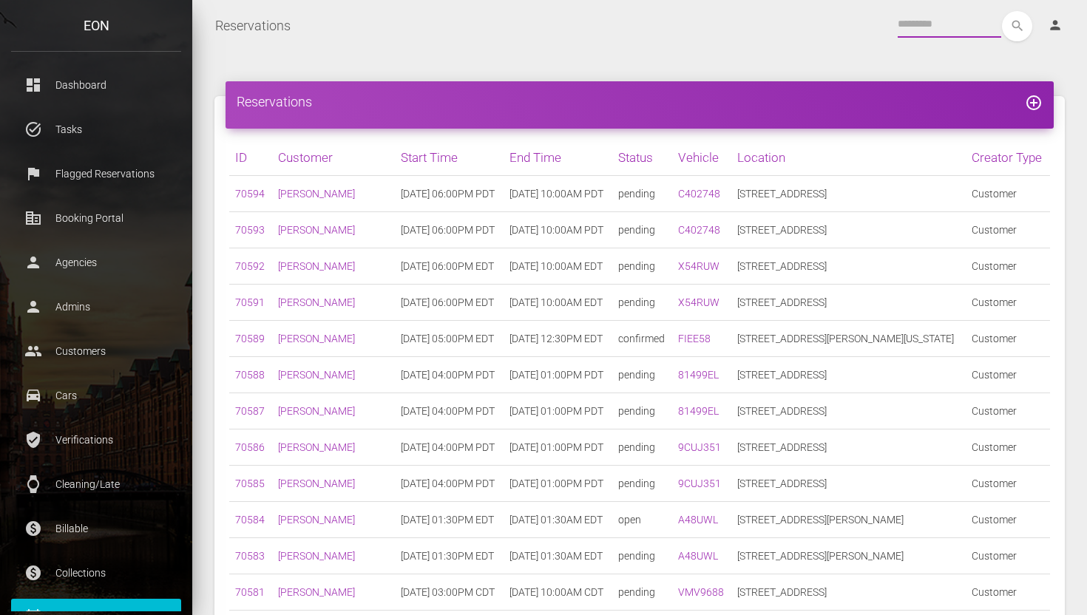
click at [968, 18] on input "text" at bounding box center [950, 24] width 104 height 27
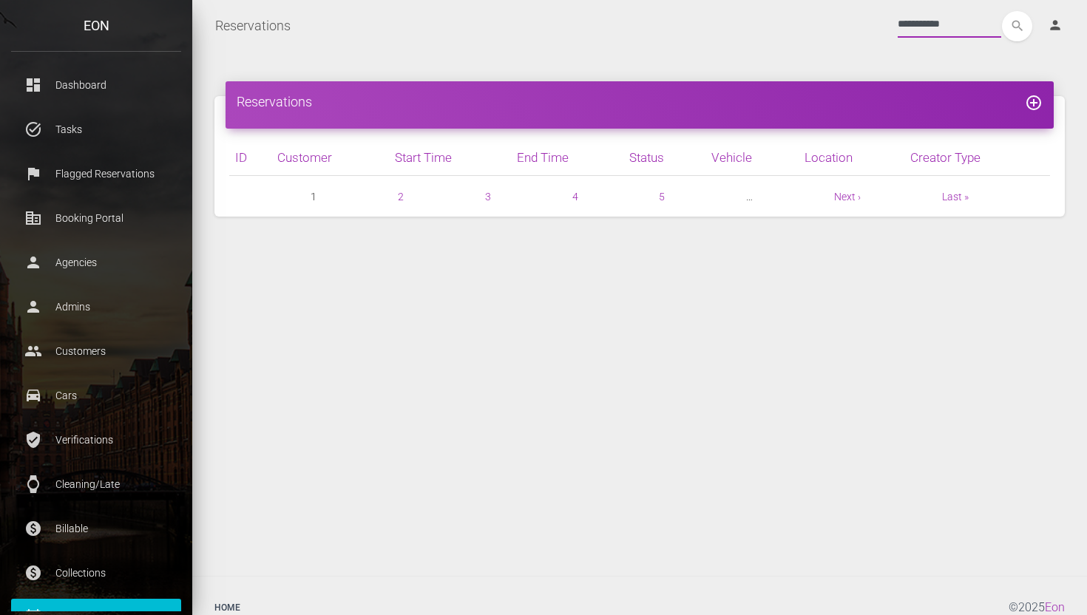
type input "**********"
click at [1002, 11] on button "search" at bounding box center [1017, 26] width 30 height 30
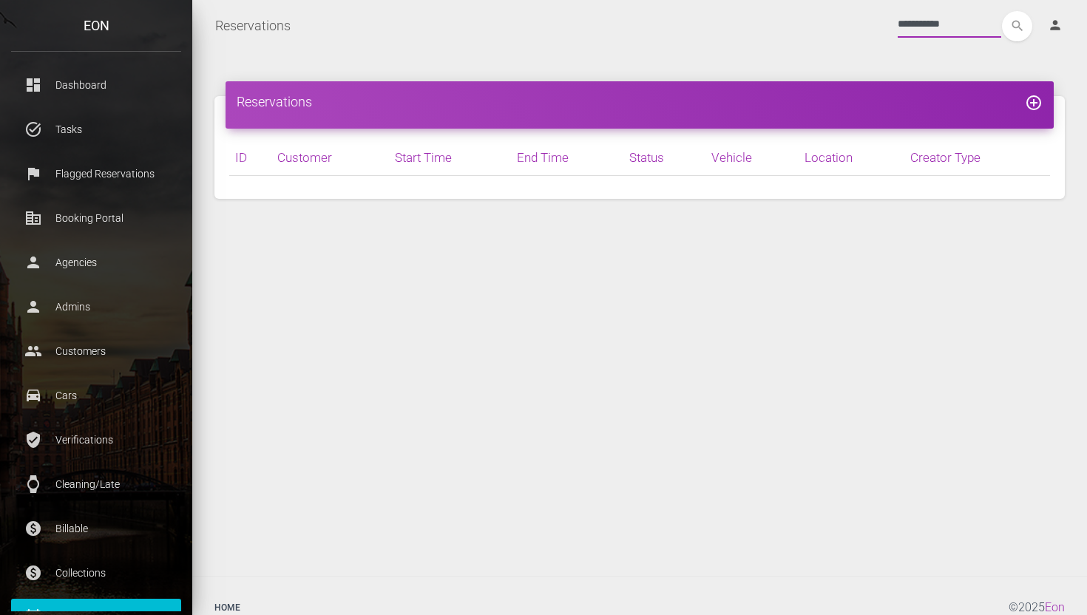
click at [977, 25] on input "**********" at bounding box center [950, 24] width 104 height 27
type input "**********"
click at [1002, 11] on button "search" at bounding box center [1017, 26] width 30 height 30
click at [923, 31] on input "**********" at bounding box center [950, 24] width 104 height 27
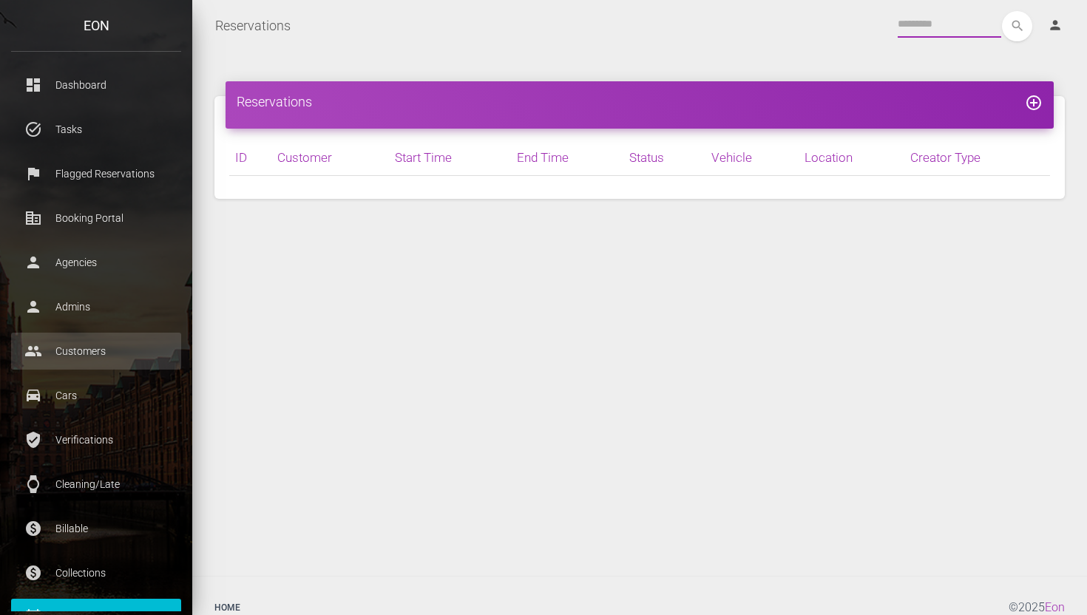
click at [73, 354] on p "Customers" at bounding box center [96, 351] width 148 height 22
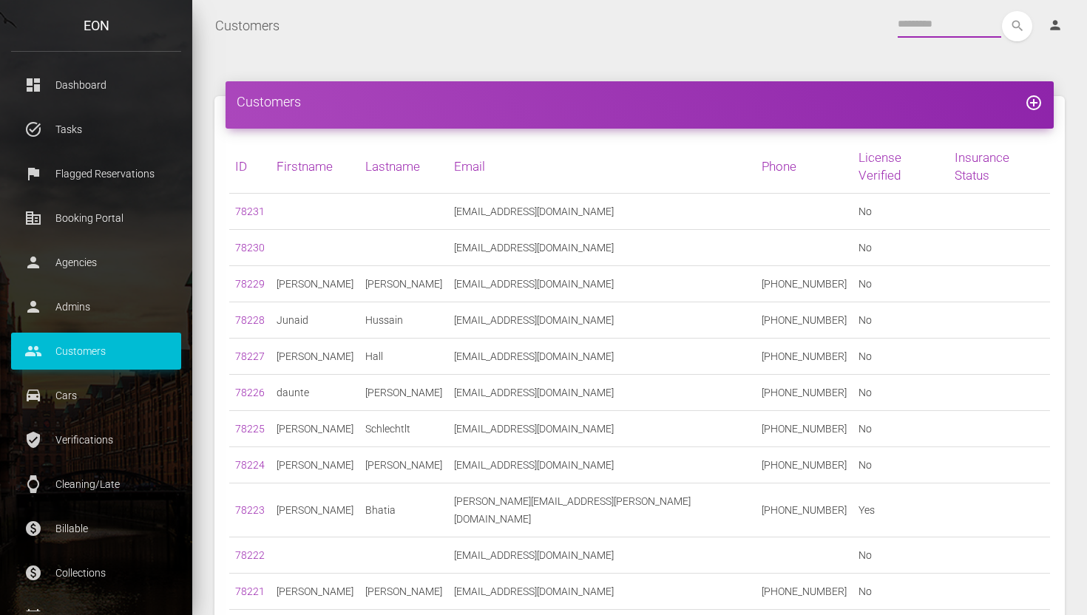
click at [957, 29] on input "text" at bounding box center [950, 24] width 104 height 27
paste input "**********"
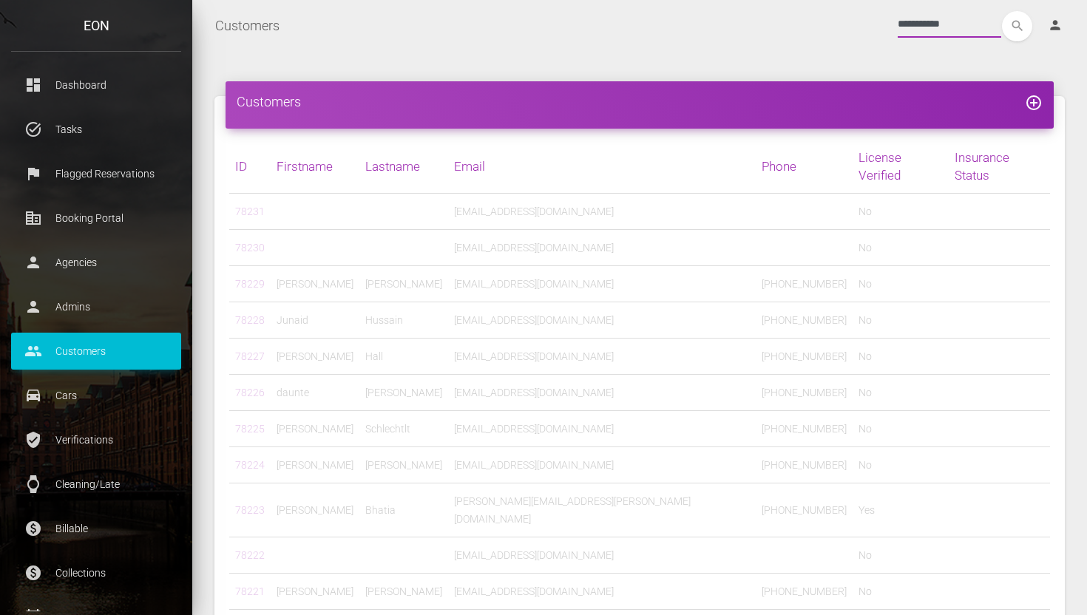
type input "**********"
click at [1002, 11] on button "search" at bounding box center [1017, 26] width 30 height 30
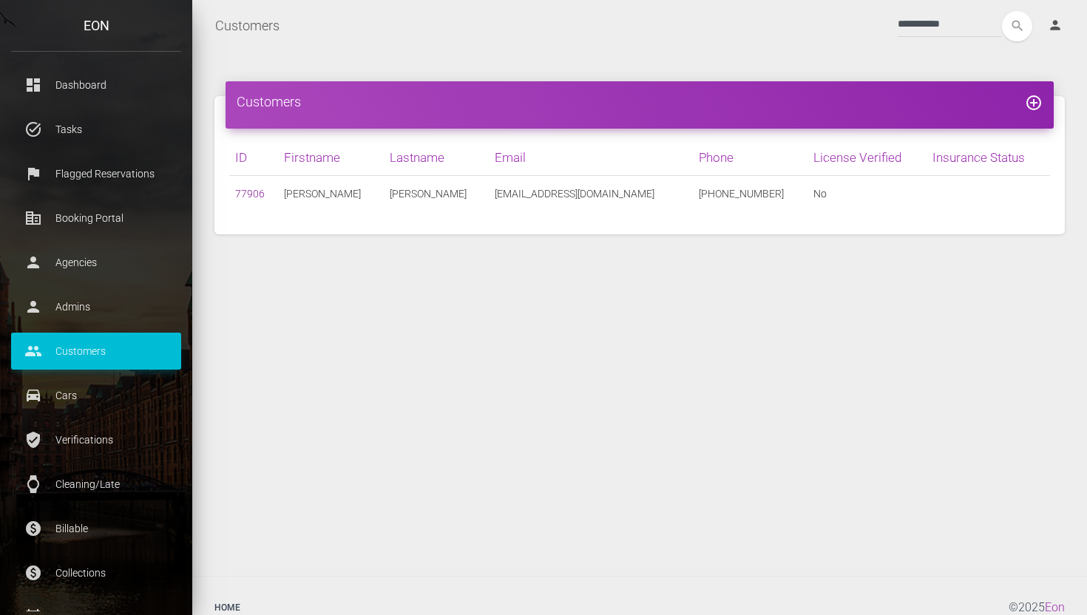
click at [259, 189] on link "77906" at bounding box center [250, 194] width 30 height 12
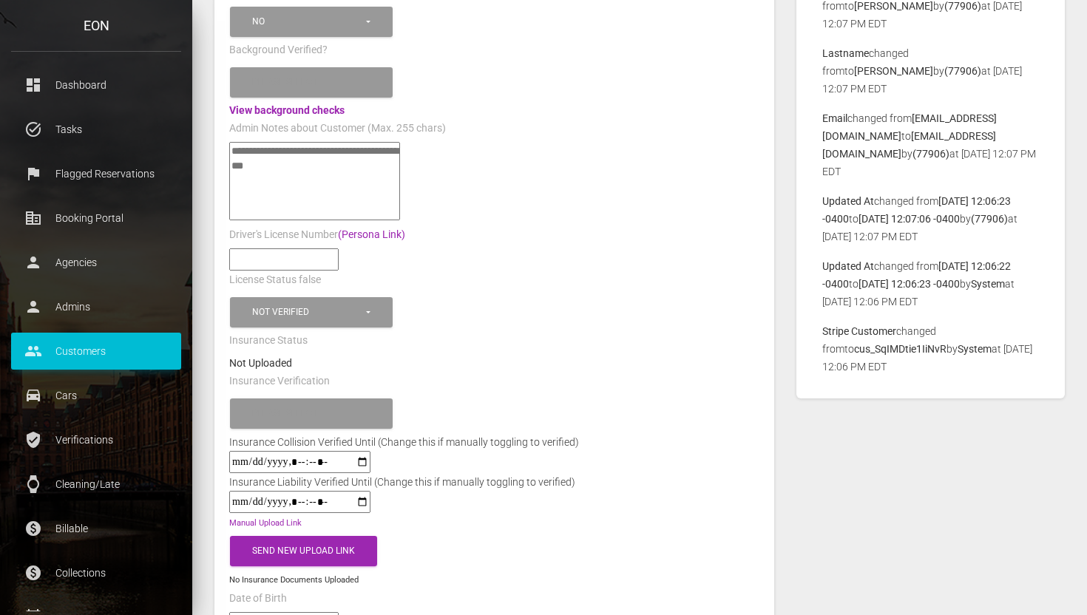
scroll to position [436, 0]
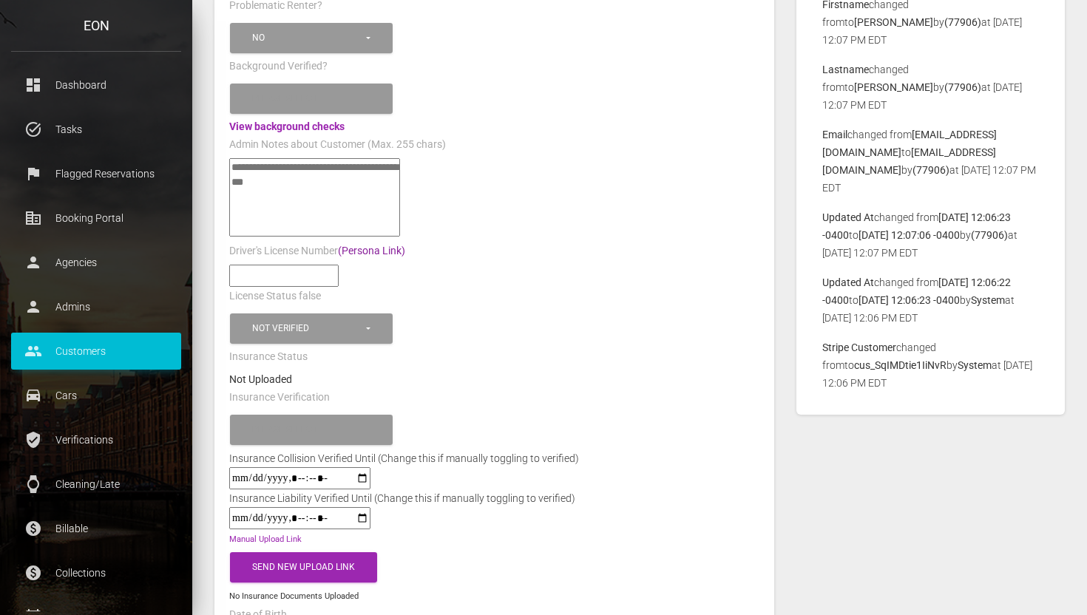
click at [390, 245] on link "(Persona Link)" at bounding box center [371, 251] width 67 height 12
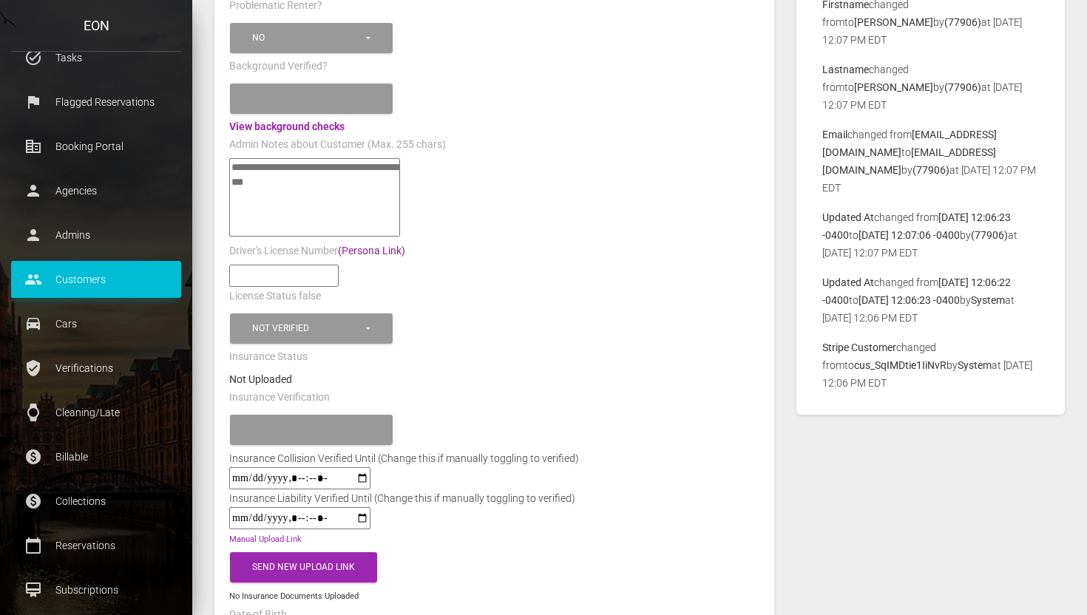
scroll to position [71, 0]
click at [135, 550] on p "Reservations" at bounding box center [96, 547] width 148 height 22
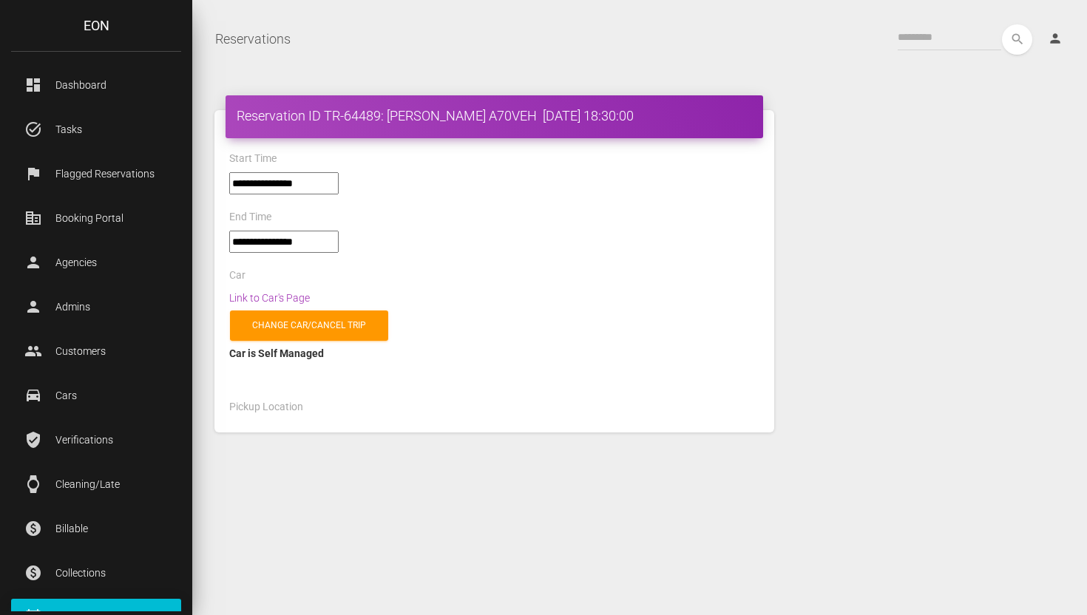
select select "*****"
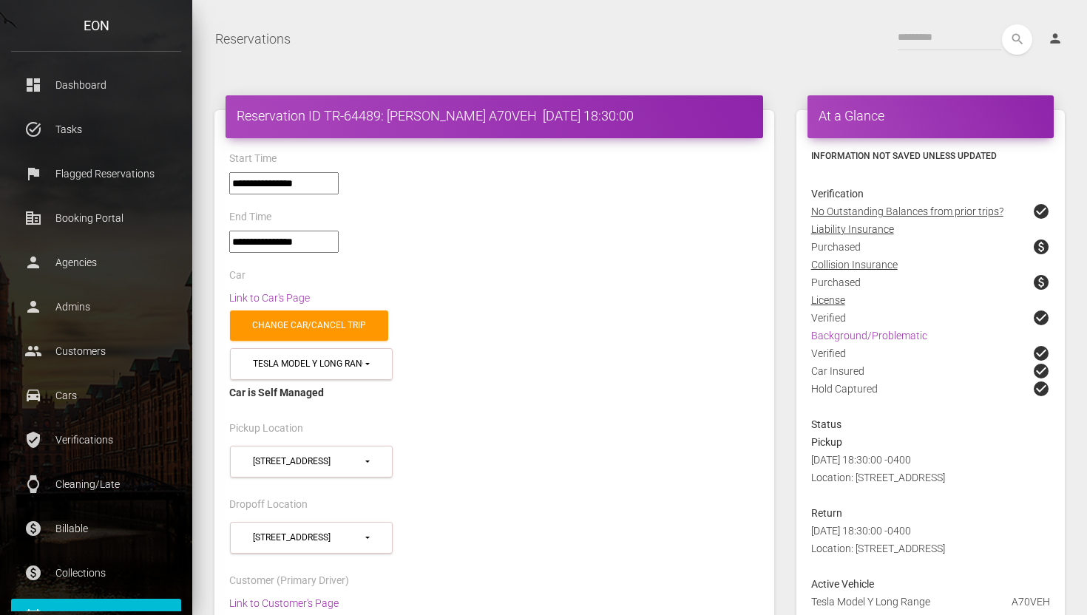
click at [368, 104] on div "Reservation ID TR-64489: Michael Erdmier A70VEH 2025-07-11 18:30:00" at bounding box center [495, 116] width 538 height 43
click at [368, 104] on div "Reservation ID TR-64489: [PERSON_NAME] A70VEH [DATE] 18:30:00" at bounding box center [495, 116] width 538 height 43
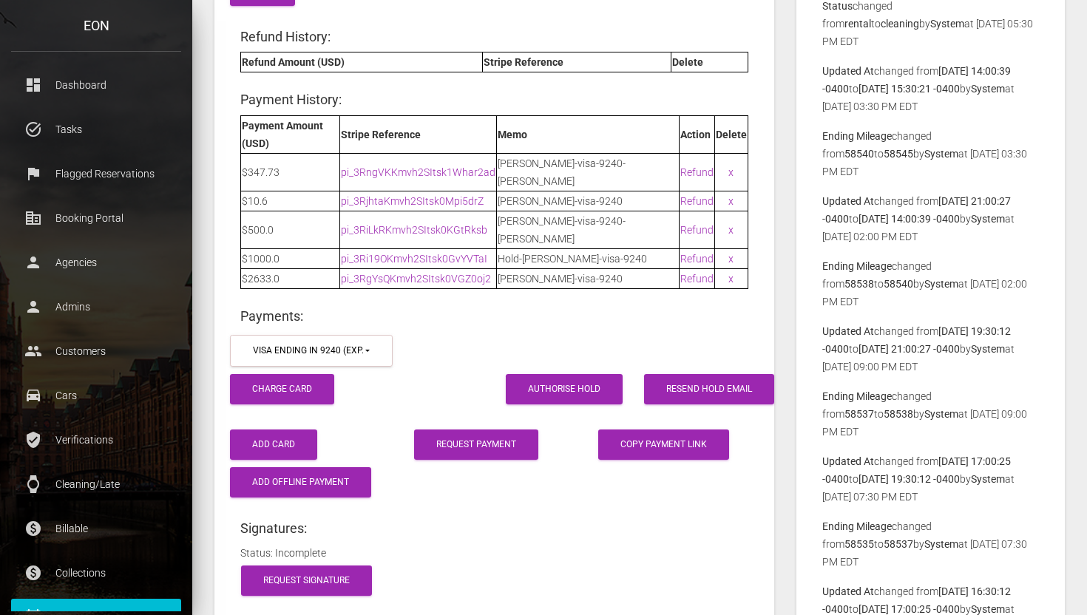
scroll to position [2360, 0]
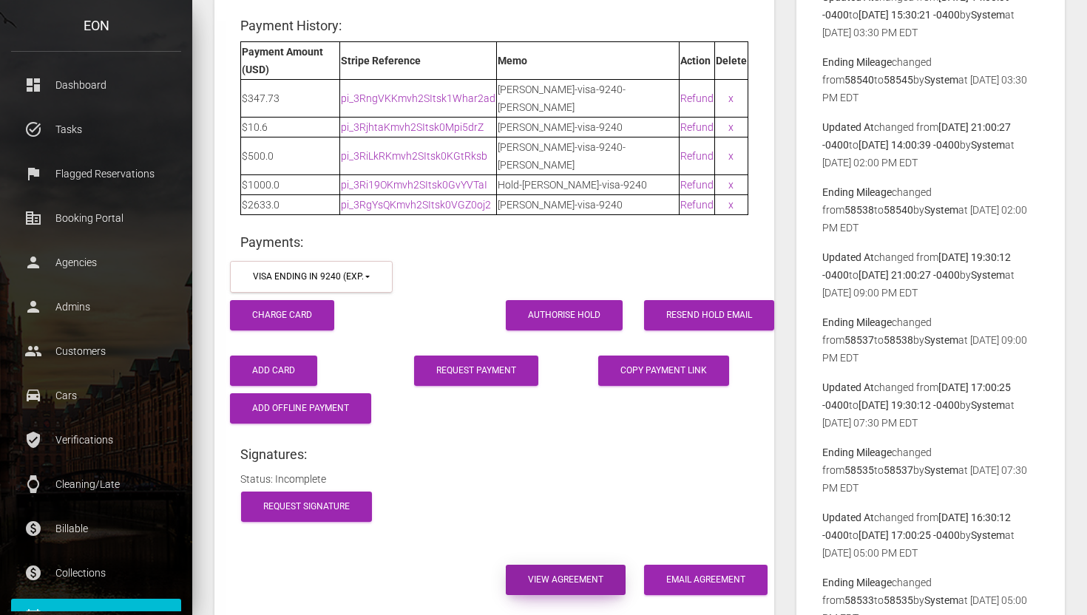
click at [539, 565] on link "View Agreement" at bounding box center [566, 580] width 120 height 30
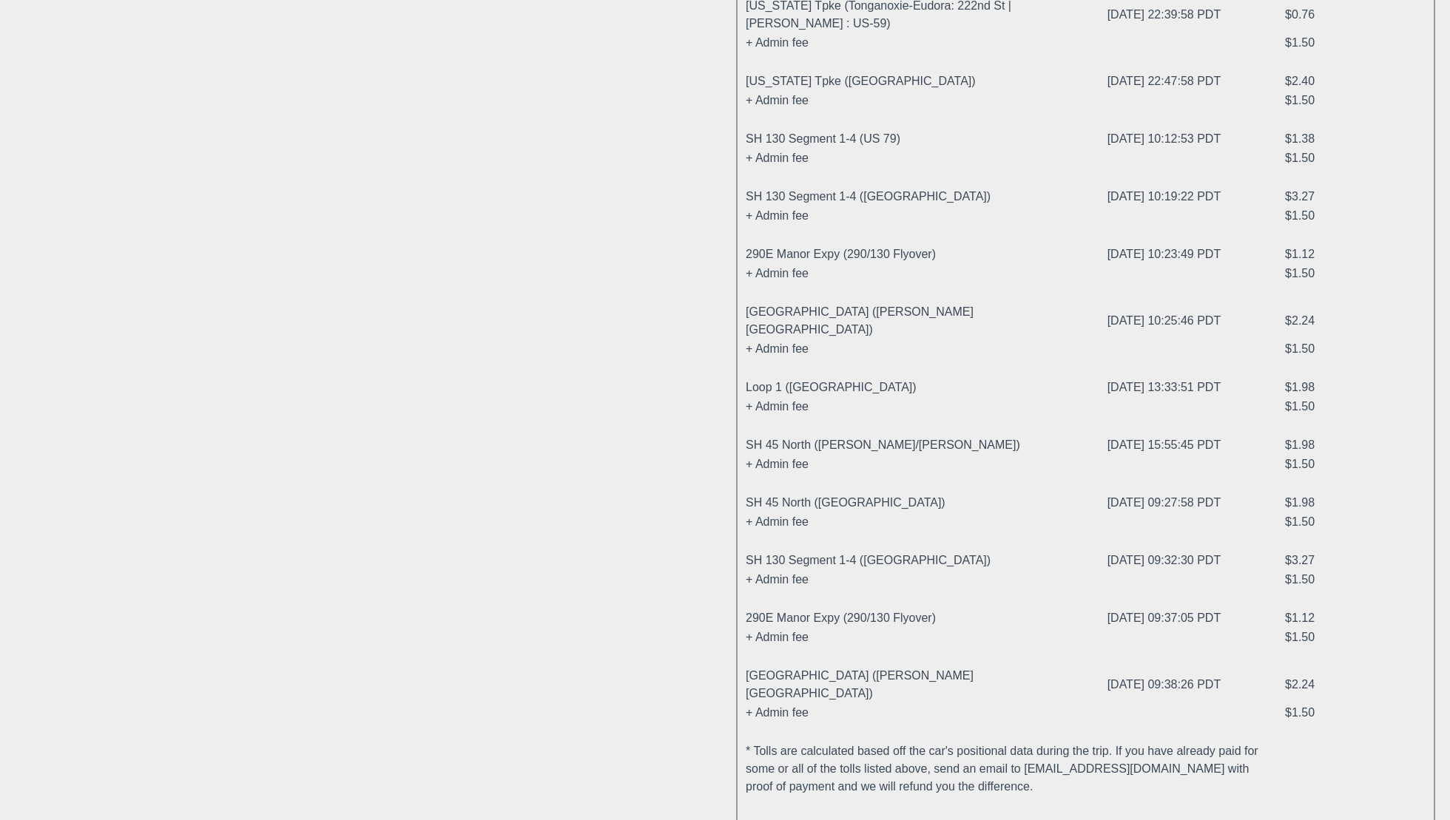
scroll to position [1567, 0]
drag, startPoint x: 1137, startPoint y: 297, endPoint x: 1197, endPoint y: 297, distance: 59.9
click at [1087, 377] on td "[DATE] 13:33:51 PDT" at bounding box center [1196, 386] width 178 height 19
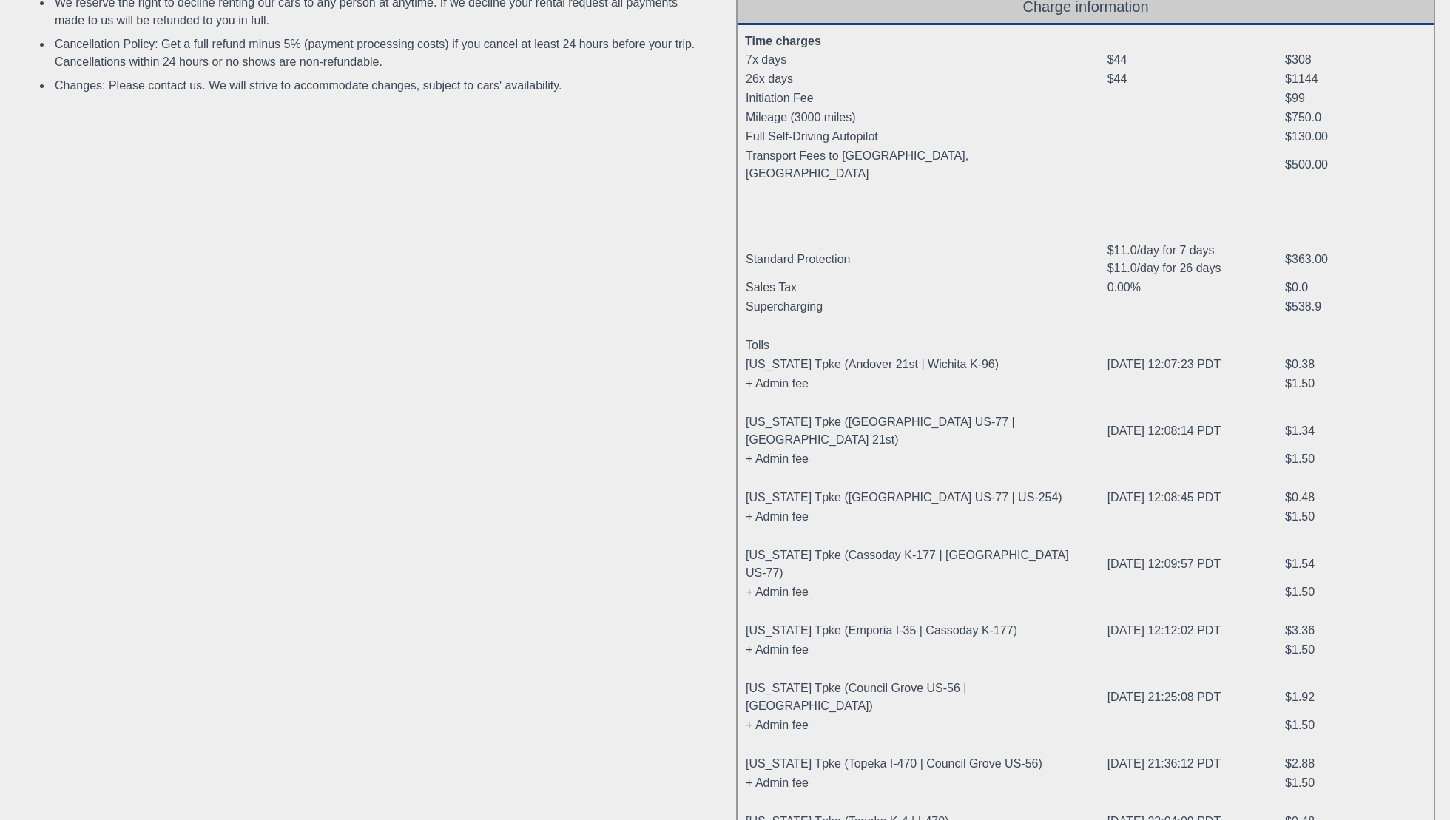
scroll to position [0, 0]
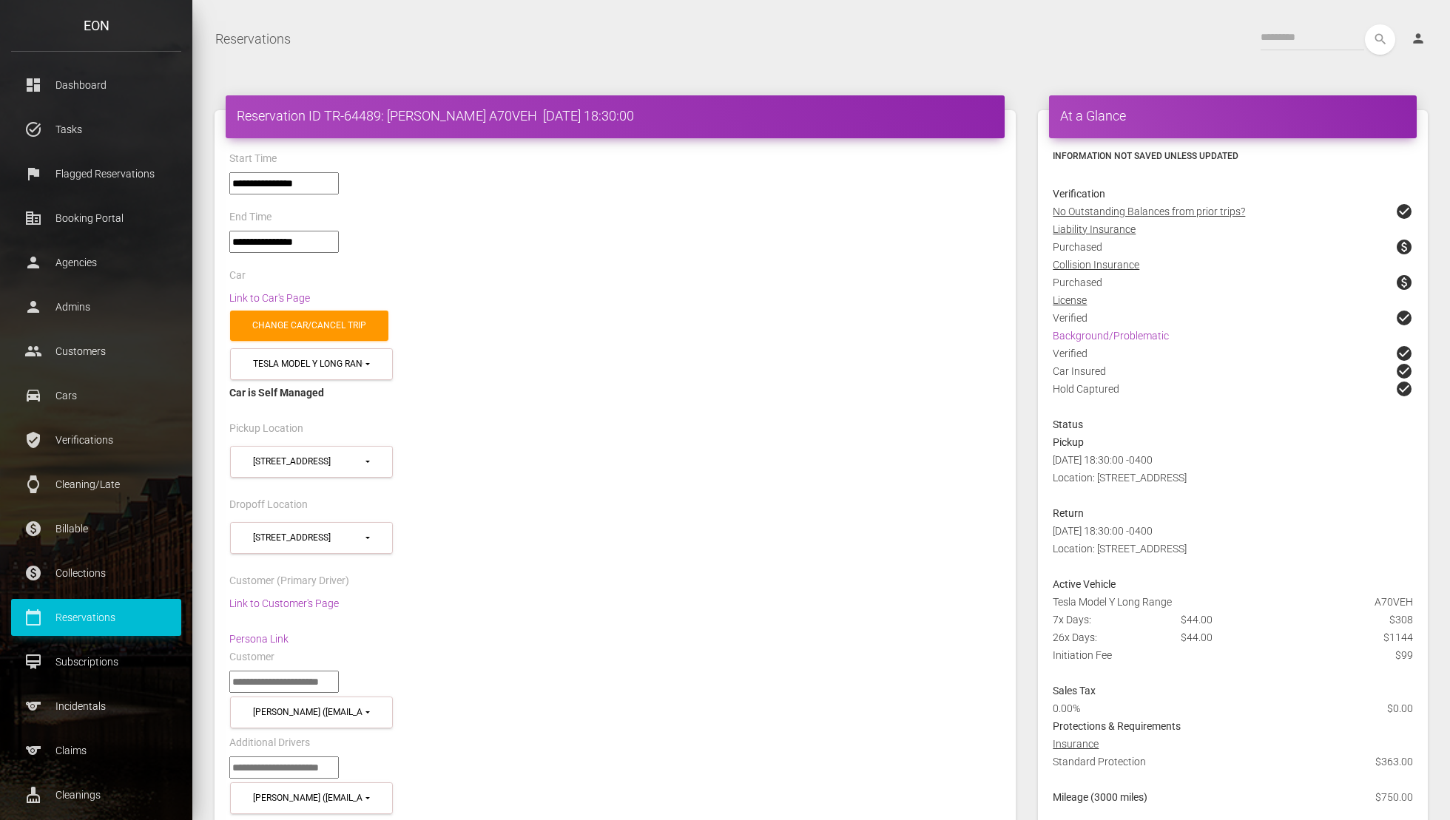
select select "*****"
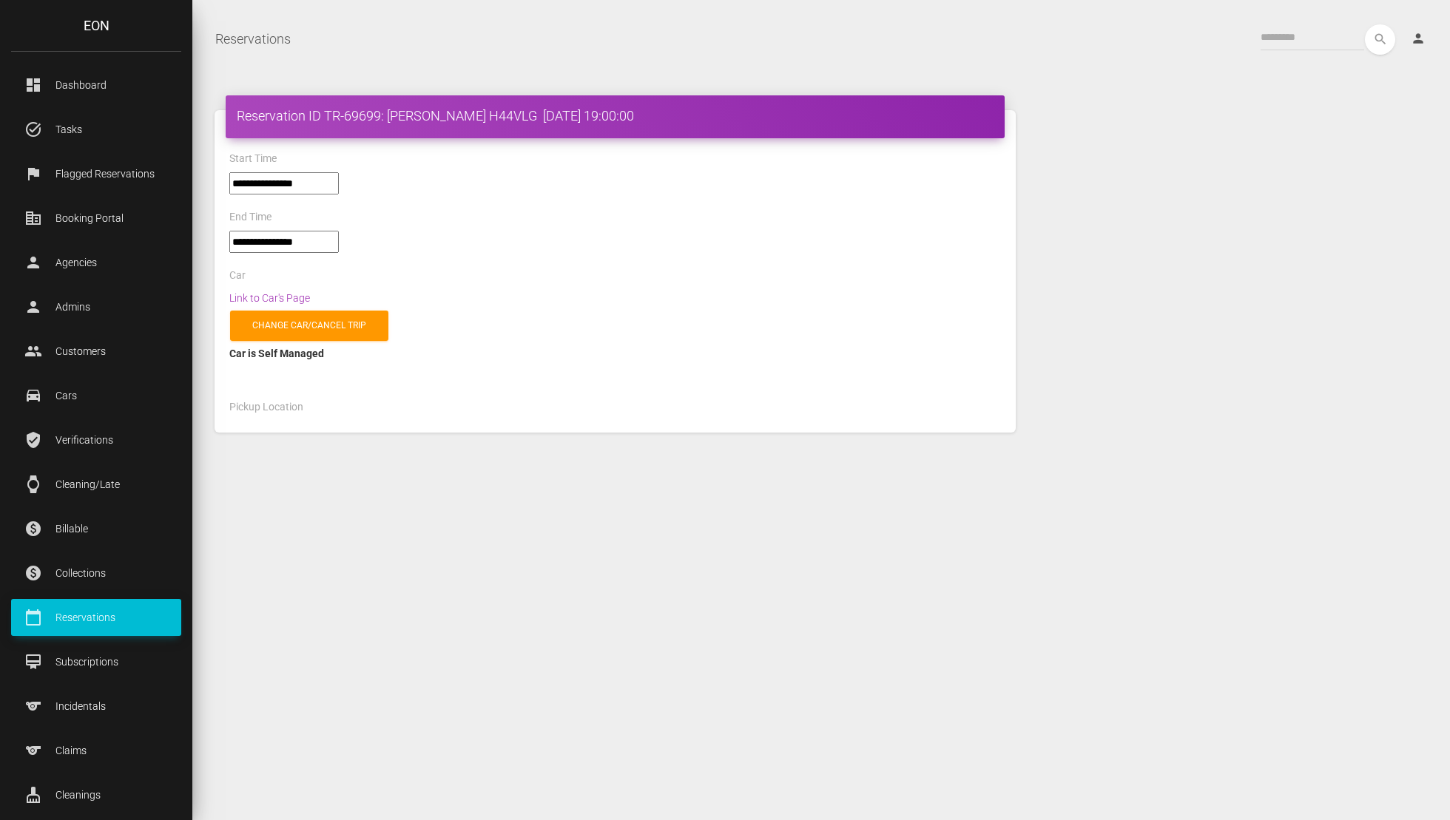
select select "*****"
select select
